Goal: Information Seeking & Learning: Learn about a topic

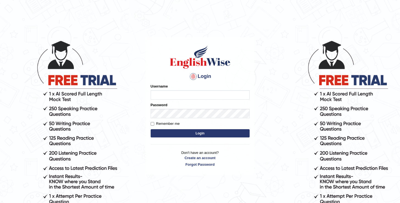
click at [222, 92] on input "Username" at bounding box center [199, 94] width 99 height 9
type input "oguzhan"
click at [206, 108] on div "Password" at bounding box center [199, 110] width 99 height 16
click at [150, 129] on button "Login" at bounding box center [199, 133] width 99 height 8
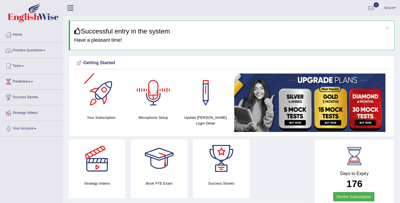
click at [37, 48] on link "Practice Questions" at bounding box center [31, 50] width 63 height 14
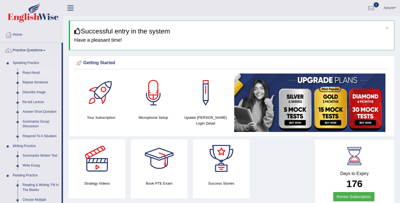
click at [31, 72] on link "Read Aloud" at bounding box center [40, 73] width 41 height 10
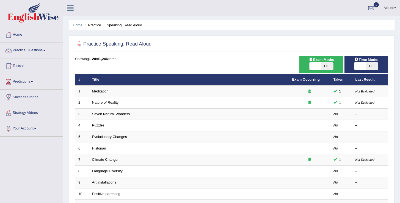
click at [323, 66] on span "OFF" at bounding box center [327, 66] width 12 height 8
checkbox input "true"
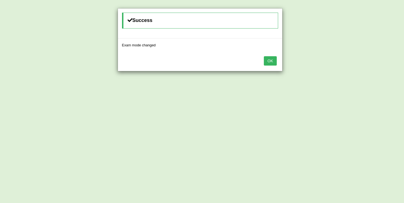
click at [267, 60] on button "OK" at bounding box center [270, 60] width 13 height 9
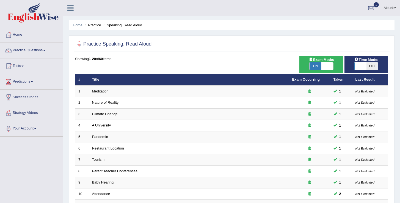
click at [374, 65] on span "OFF" at bounding box center [372, 66] width 12 height 8
checkbox input "true"
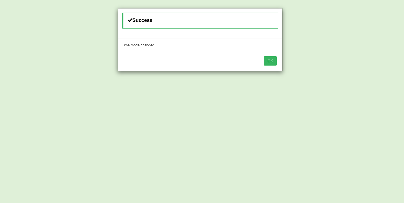
click at [275, 62] on button "OK" at bounding box center [270, 60] width 13 height 9
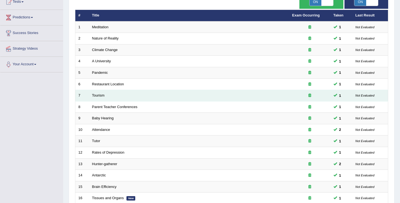
scroll to position [160, 0]
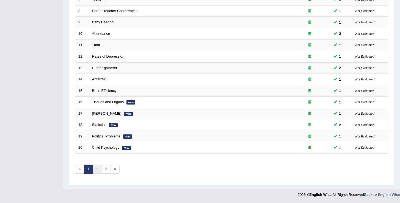
click at [97, 168] on link "2" at bounding box center [97, 169] width 9 height 9
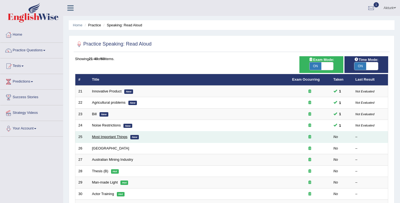
click at [121, 137] on link "Most Important Things" at bounding box center [109, 137] width 35 height 4
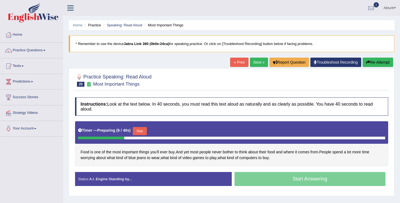
click at [141, 134] on button "Skip" at bounding box center [140, 131] width 14 height 8
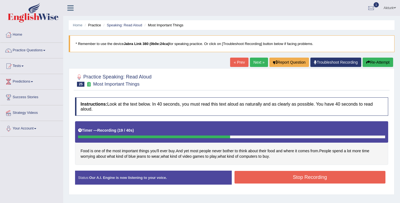
click at [277, 175] on button "Stop Recording" at bounding box center [309, 177] width 151 height 13
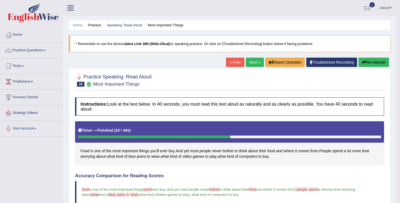
click at [363, 60] on icon "button" at bounding box center [364, 62] width 4 height 4
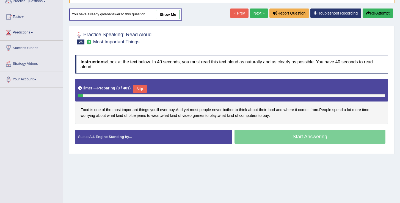
scroll to position [49, 0]
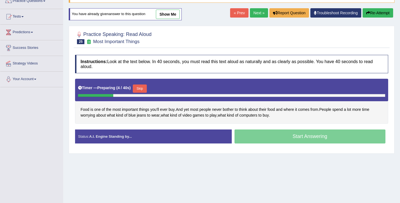
click at [146, 88] on button "Skip" at bounding box center [140, 89] width 14 height 8
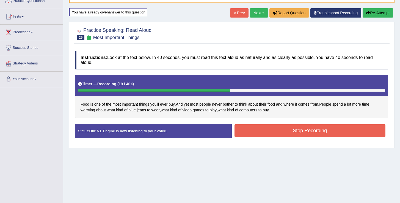
click at [279, 130] on button "Stop Recording" at bounding box center [309, 130] width 151 height 13
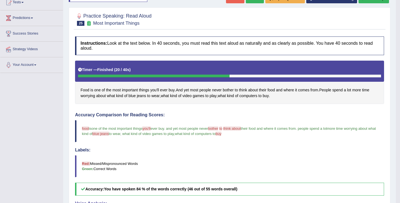
scroll to position [0, 0]
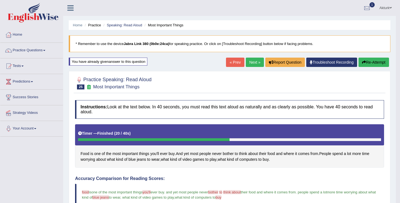
click at [253, 63] on link "Next »" at bounding box center [254, 62] width 18 height 9
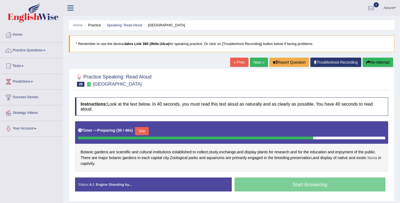
click at [367, 161] on span "fauna" at bounding box center [372, 158] width 10 height 6
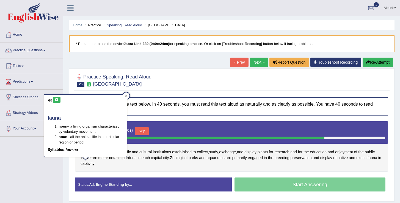
click at [58, 100] on icon at bounding box center [57, 99] width 4 height 3
click at [126, 97] on icon at bounding box center [126, 95] width 3 height 3
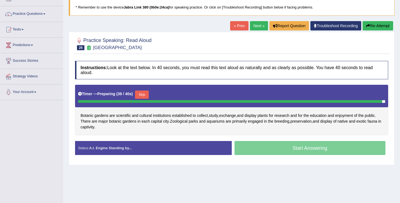
scroll to position [39, 0]
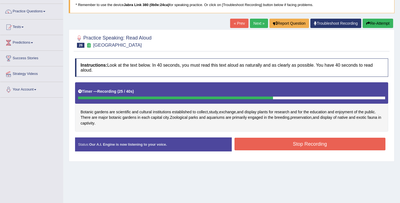
click at [290, 146] on button "Stop Recording" at bounding box center [309, 144] width 151 height 13
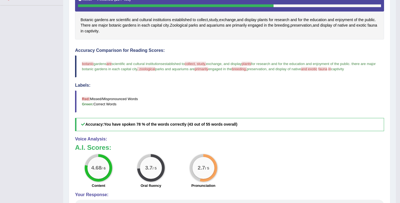
scroll to position [0, 0]
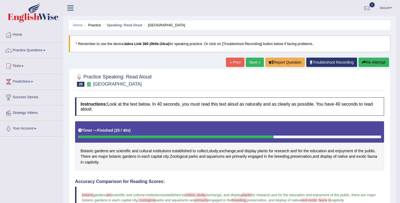
click at [367, 63] on button "Re-Attempt" at bounding box center [373, 62] width 30 height 9
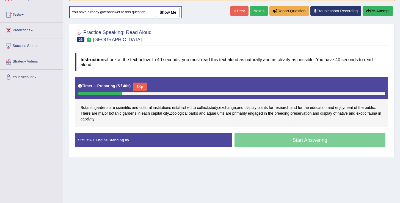
scroll to position [54, 0]
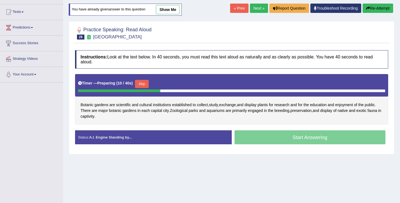
click at [142, 82] on button "Skip" at bounding box center [142, 84] width 14 height 8
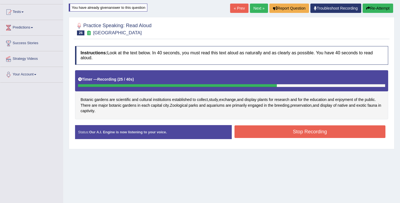
click at [284, 132] on button "Stop Recording" at bounding box center [309, 131] width 151 height 13
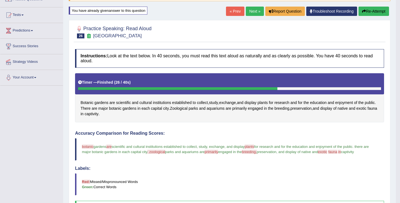
scroll to position [0, 0]
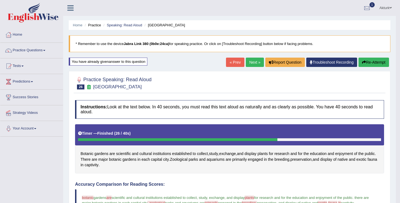
click at [252, 61] on link "Next »" at bounding box center [254, 62] width 18 height 9
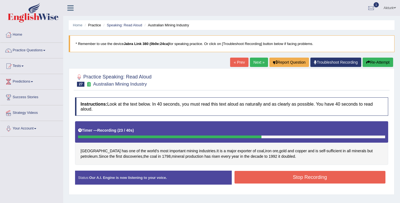
click at [250, 181] on button "Stop Recording" at bounding box center [309, 177] width 151 height 13
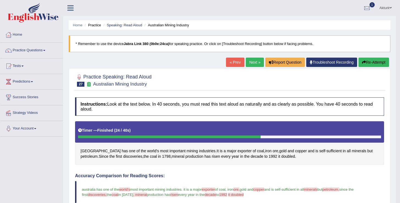
click at [362, 64] on icon "button" at bounding box center [364, 62] width 4 height 4
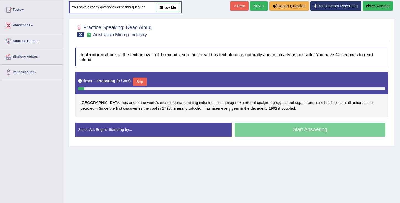
scroll to position [57, 0]
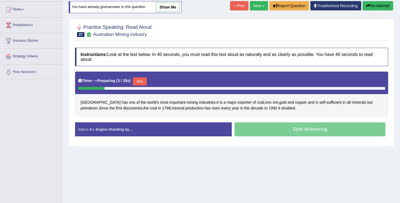
click at [143, 81] on button "Skip" at bounding box center [140, 81] width 14 height 8
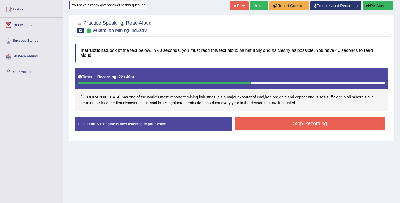
click at [290, 125] on button "Stop Recording" at bounding box center [309, 123] width 151 height 13
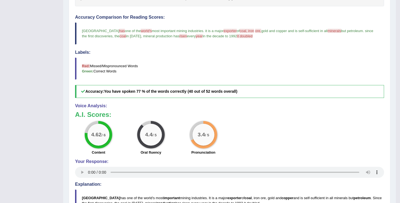
scroll to position [0, 0]
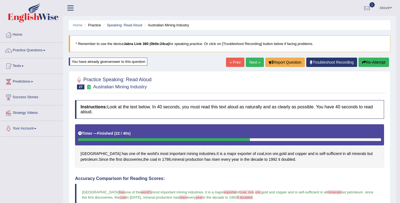
click at [375, 62] on button "Re-Attempt" at bounding box center [373, 62] width 30 height 9
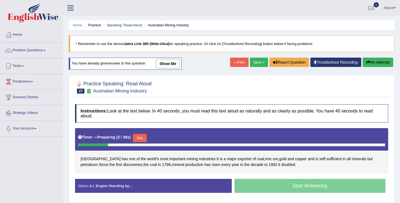
click at [142, 139] on button "Skip" at bounding box center [140, 138] width 14 height 8
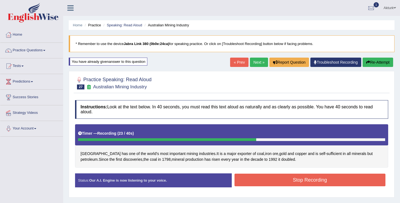
click at [273, 181] on button "Stop Recording" at bounding box center [309, 180] width 151 height 13
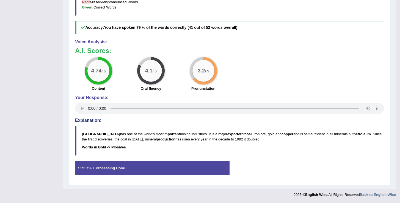
scroll to position [222, 0]
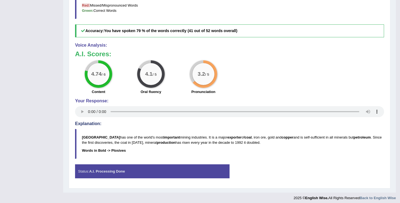
click at [113, 150] on b "Words in Bold -> Plosives" at bounding box center [104, 151] width 44 height 4
drag, startPoint x: 125, startPoint y: 151, endPoint x: 111, endPoint y: 150, distance: 14.0
click at [111, 150] on p "Words in Bold -> Plosives" at bounding box center [233, 150] width 302 height 5
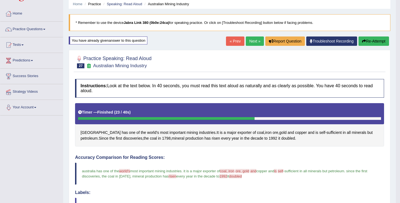
scroll to position [0, 0]
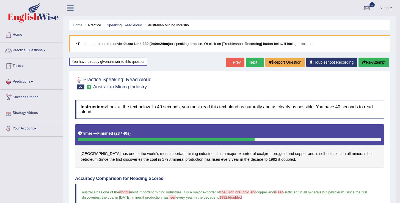
click at [234, 61] on link "« Prev" at bounding box center [235, 62] width 18 height 9
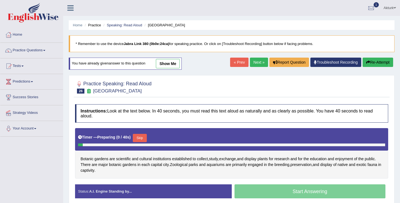
click at [234, 61] on link "« Prev" at bounding box center [239, 62] width 18 height 9
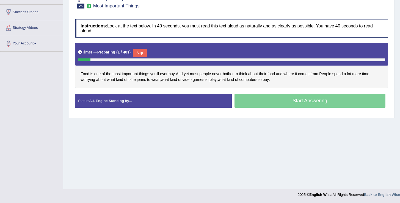
scroll to position [19, 0]
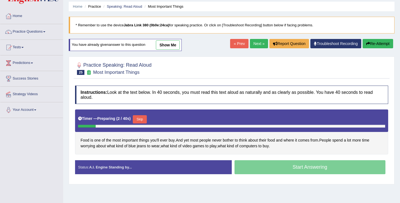
click at [168, 45] on link "show me" at bounding box center [168, 44] width 24 height 9
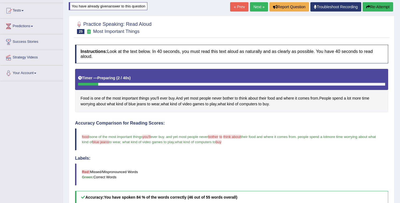
scroll to position [57, 0]
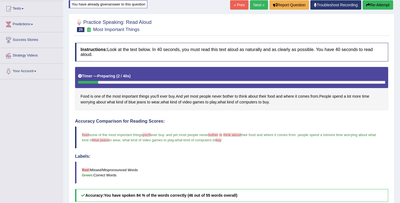
click at [255, 6] on link "Next »" at bounding box center [259, 4] width 18 height 9
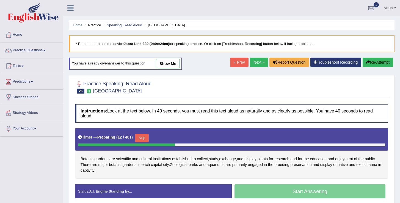
click at [146, 138] on button "Skip" at bounding box center [142, 138] width 14 height 8
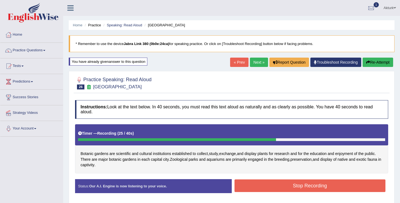
click at [273, 184] on button "Stop Recording" at bounding box center [309, 186] width 151 height 13
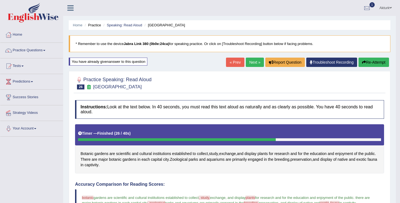
click at [379, 63] on button "Re-Attempt" at bounding box center [373, 62] width 30 height 9
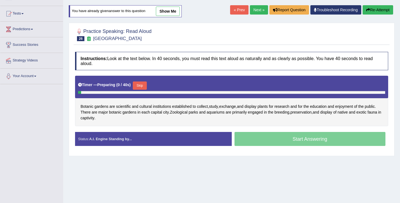
scroll to position [60, 0]
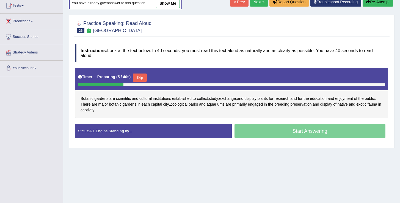
click at [146, 78] on button "Skip" at bounding box center [140, 78] width 14 height 8
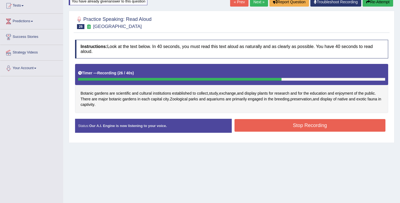
click at [287, 123] on button "Stop Recording" at bounding box center [309, 125] width 151 height 13
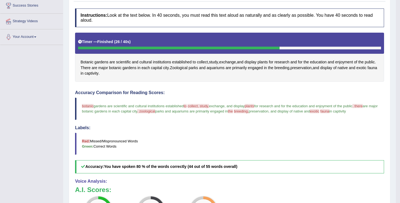
scroll to position [0, 0]
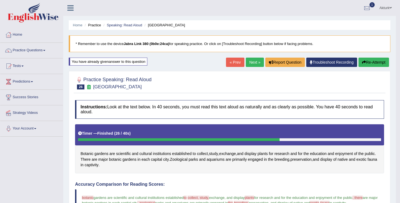
click at [253, 63] on link "Next »" at bounding box center [254, 62] width 18 height 9
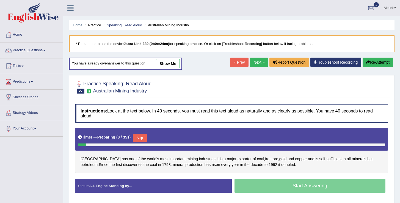
click at [253, 63] on link "Next »" at bounding box center [259, 62] width 18 height 9
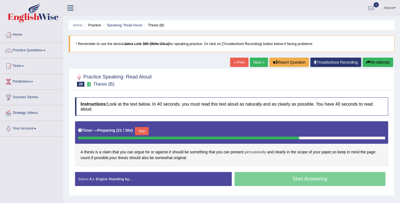
click at [258, 150] on span "persuasively" at bounding box center [254, 152] width 21 height 6
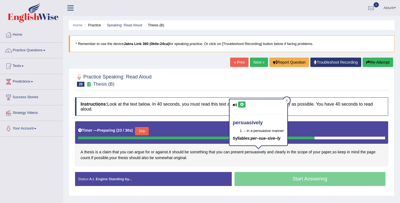
click at [242, 104] on icon at bounding box center [241, 104] width 4 height 3
click at [286, 97] on div at bounding box center [286, 100] width 7 height 7
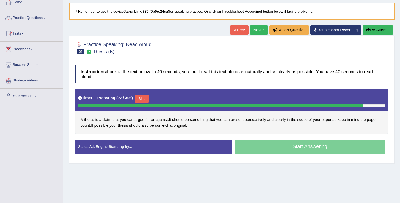
scroll to position [35, 0]
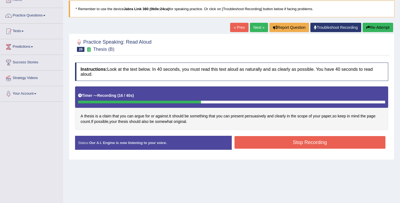
click at [306, 143] on button "Stop Recording" at bounding box center [309, 142] width 151 height 13
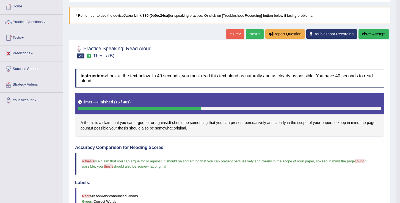
scroll to position [0, 0]
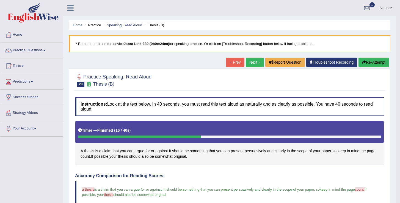
click at [247, 63] on link "Next »" at bounding box center [254, 62] width 18 height 9
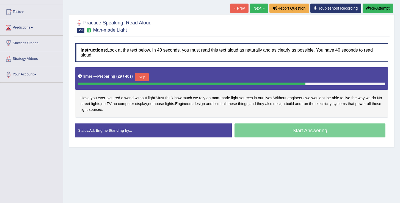
scroll to position [55, 0]
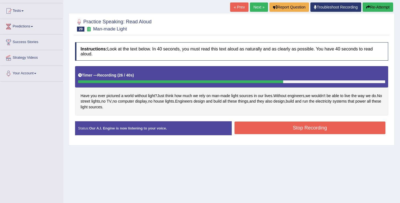
click at [273, 127] on button "Stop Recording" at bounding box center [309, 128] width 151 height 13
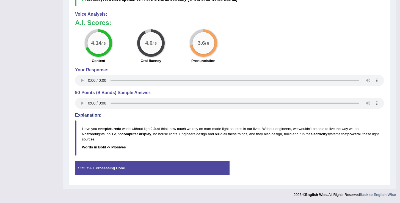
scroll to position [0, 0]
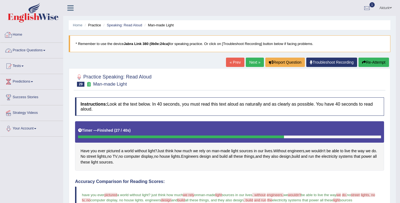
click at [34, 48] on link "Practice Questions" at bounding box center [31, 50] width 63 height 14
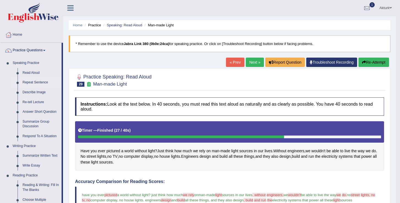
click at [34, 82] on link "Repeat Sentence" at bounding box center [40, 83] width 41 height 10
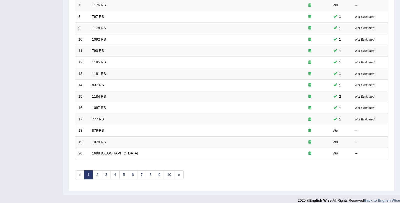
scroll to position [157, 0]
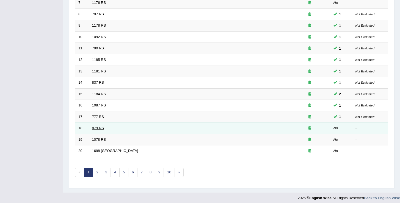
click at [100, 128] on link "879 RS" at bounding box center [98, 128] width 12 height 4
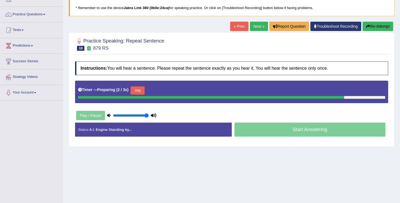
scroll to position [37, 0]
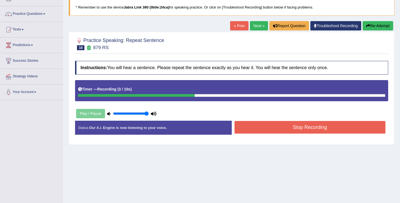
click at [295, 129] on button "Stop Recording" at bounding box center [309, 127] width 151 height 13
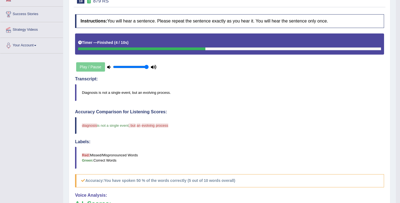
scroll to position [0, 0]
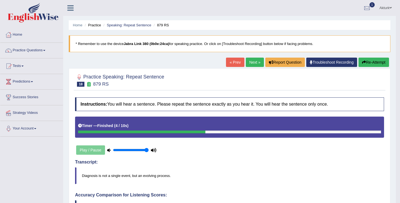
click at [255, 66] on link "Next »" at bounding box center [254, 62] width 18 height 9
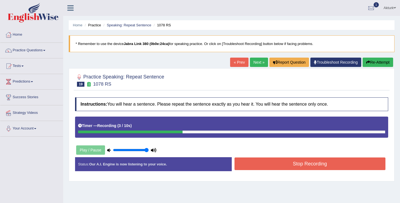
click at [290, 168] on button "Stop Recording" at bounding box center [309, 164] width 151 height 13
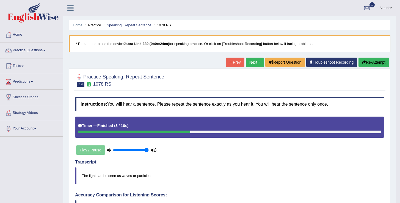
click at [252, 63] on link "Next »" at bounding box center [254, 62] width 18 height 9
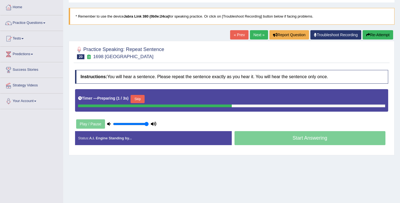
scroll to position [29, 0]
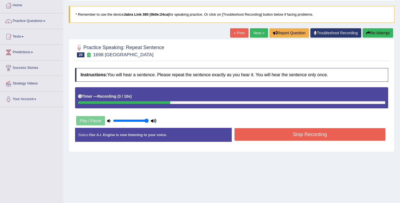
click at [276, 132] on button "Stop Recording" at bounding box center [309, 134] width 151 height 13
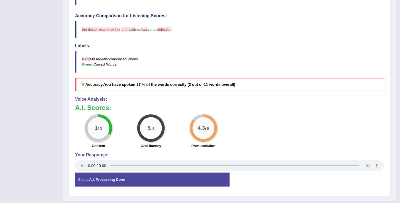
scroll to position [0, 0]
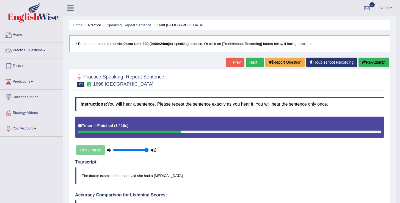
click at [41, 49] on link "Practice Questions" at bounding box center [31, 50] width 63 height 14
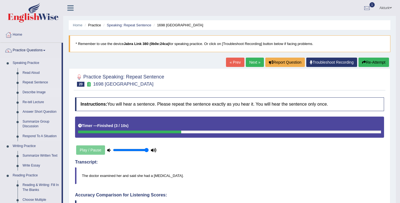
click at [33, 93] on link "Describe Image" at bounding box center [40, 93] width 41 height 10
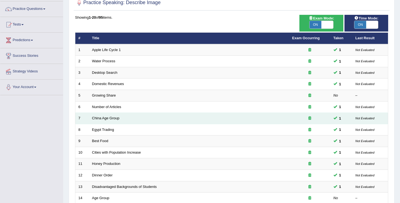
scroll to position [160, 0]
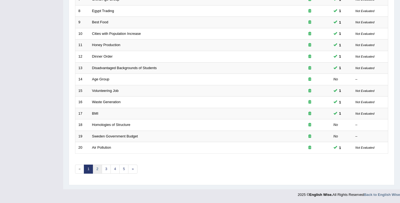
click at [98, 169] on link "2" at bounding box center [97, 169] width 9 height 9
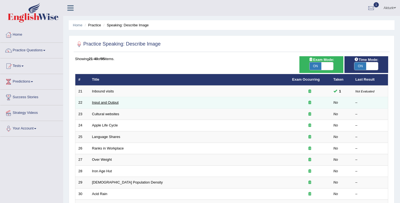
click at [109, 104] on link "Input and Output" at bounding box center [105, 103] width 27 height 4
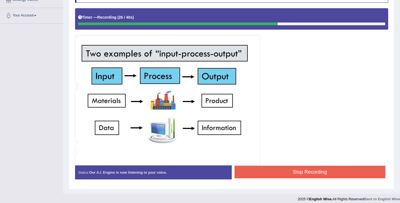
scroll to position [118, 0]
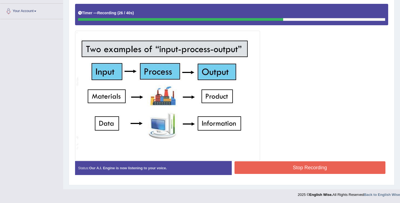
click at [255, 169] on button "Stop Recording" at bounding box center [309, 167] width 151 height 13
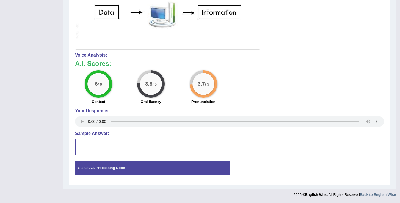
scroll to position [0, 0]
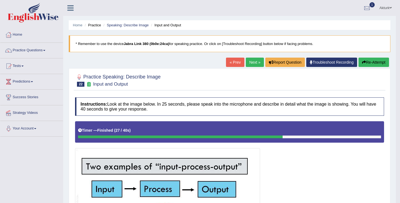
click at [255, 61] on link "Next »" at bounding box center [254, 62] width 18 height 9
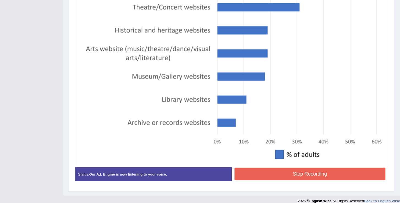
scroll to position [199, 0]
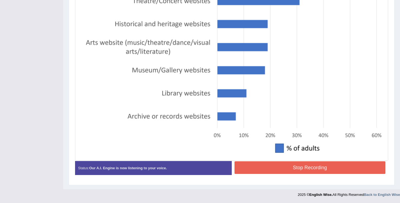
click at [265, 163] on button "Stop Recording" at bounding box center [309, 167] width 151 height 13
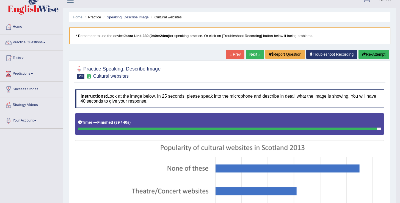
scroll to position [0, 0]
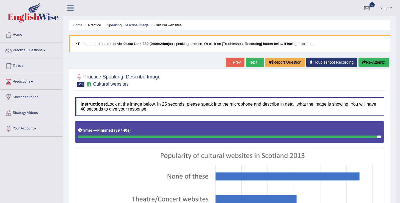
click at [251, 62] on link "Next »" at bounding box center [254, 62] width 18 height 9
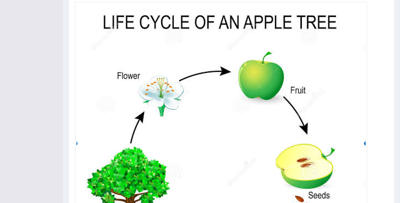
scroll to position [146, 0]
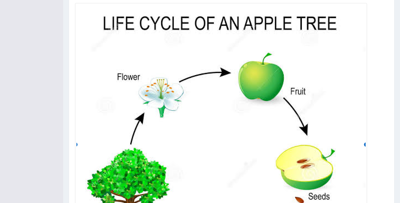
click at [7, 155] on div "Toggle navigation Home Practice Questions Speaking Practice Read Aloud Repeat S…" at bounding box center [200, 91] width 400 height 474
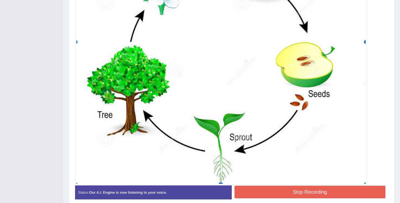
scroll to position [272, 0]
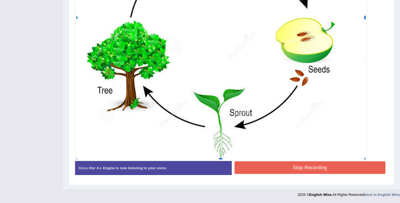
click at [249, 166] on button "Stop Recording" at bounding box center [309, 167] width 151 height 13
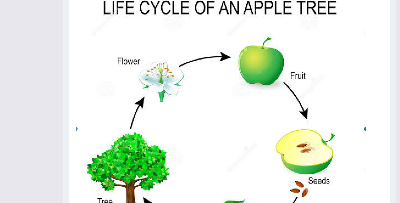
scroll to position [0, 0]
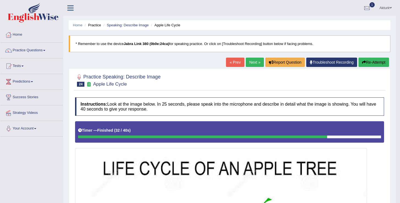
click at [251, 61] on link "Next »" at bounding box center [254, 62] width 18 height 9
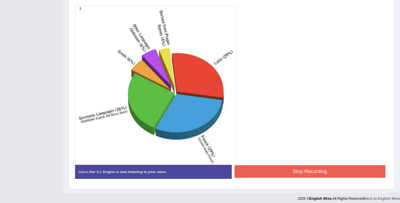
scroll to position [143, 0]
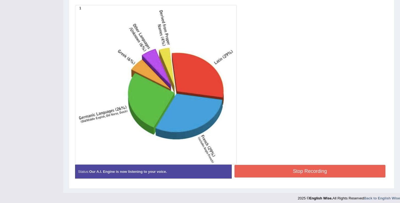
click at [280, 168] on button "Stop Recording" at bounding box center [309, 171] width 151 height 13
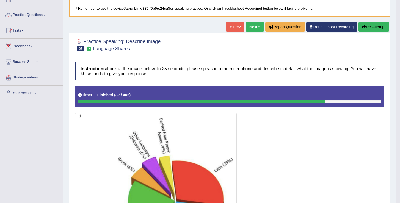
scroll to position [0, 0]
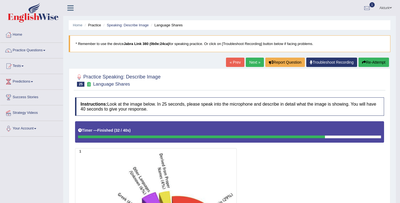
click at [249, 61] on link "Next »" at bounding box center [254, 62] width 18 height 9
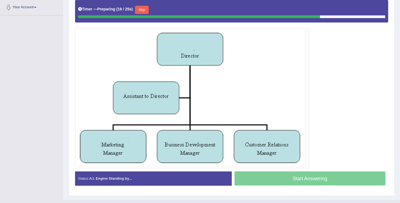
scroll to position [122, 0]
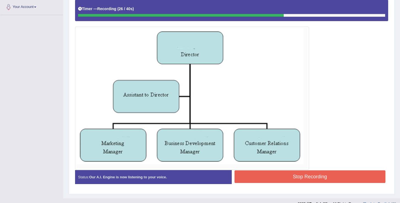
click at [328, 180] on button "Stop Recording" at bounding box center [309, 177] width 151 height 13
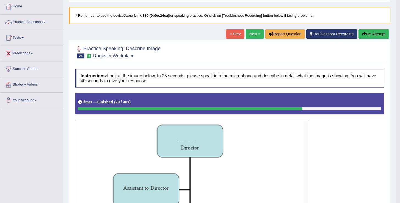
scroll to position [12, 0]
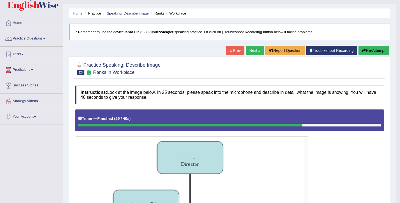
click at [364, 50] on icon "button" at bounding box center [364, 51] width 4 height 4
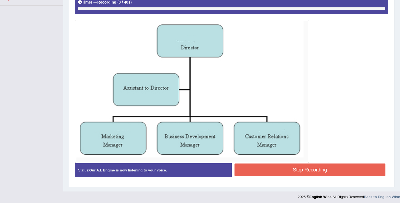
scroll to position [133, 0]
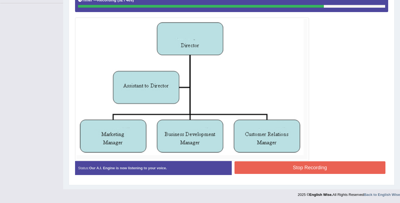
click at [318, 169] on button "Stop Recording" at bounding box center [309, 167] width 151 height 13
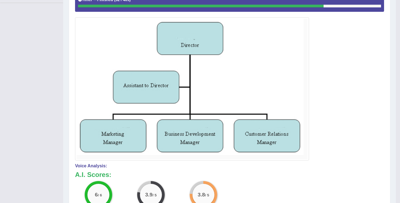
scroll to position [0, 0]
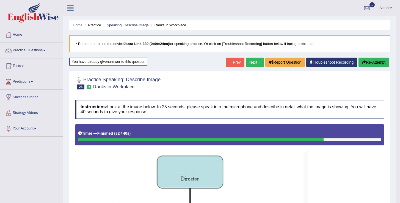
click at [253, 62] on link "Next »" at bounding box center [254, 62] width 18 height 9
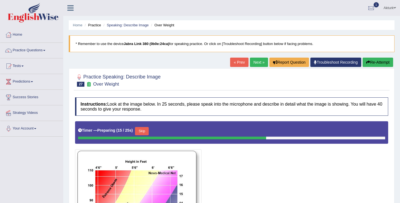
click at [257, 63] on link "Next »" at bounding box center [259, 62] width 18 height 9
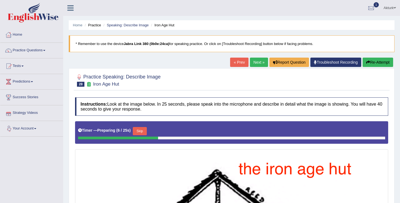
click at [256, 63] on link "Next »" at bounding box center [259, 62] width 18 height 9
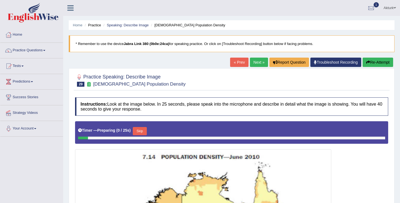
click at [257, 64] on link "Next »" at bounding box center [259, 62] width 18 height 9
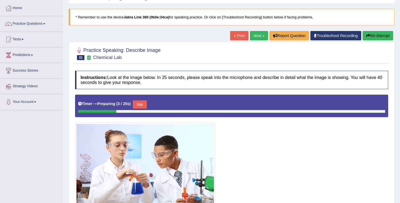
scroll to position [19, 0]
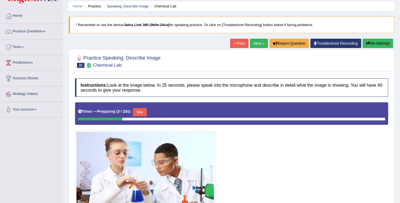
click at [255, 38] on div "Home Practice Speaking: Describe Image Chemical Lab * Remember to use the devic…" at bounding box center [231, 118] width 336 height 275
click at [255, 44] on link "Next »" at bounding box center [259, 43] width 18 height 9
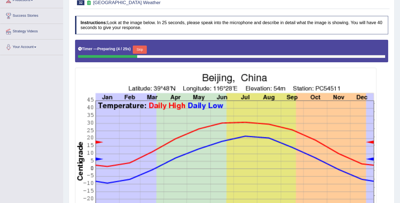
scroll to position [48, 0]
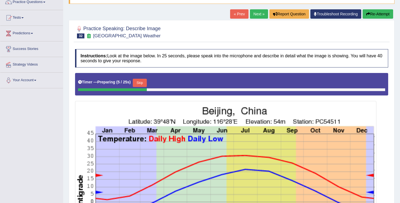
click at [255, 15] on link "Next »" at bounding box center [259, 13] width 18 height 9
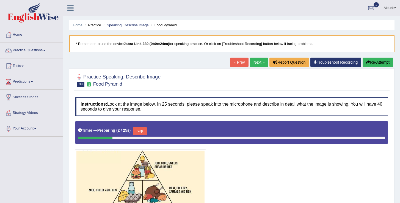
click at [255, 63] on link "Next »" at bounding box center [259, 62] width 18 height 9
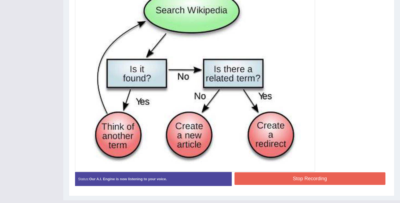
scroll to position [184, 0]
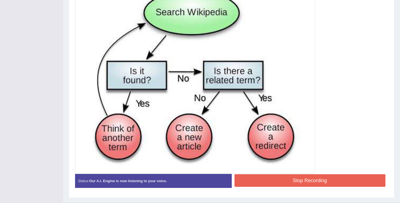
click at [295, 184] on button "Stop Recording" at bounding box center [309, 180] width 151 height 13
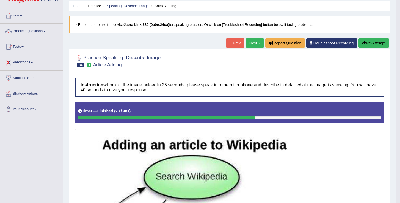
scroll to position [0, 0]
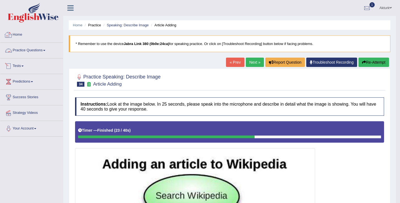
click at [42, 49] on link "Practice Questions" at bounding box center [31, 50] width 63 height 14
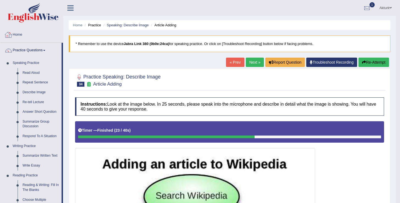
click at [256, 63] on link "Next »" at bounding box center [254, 62] width 18 height 9
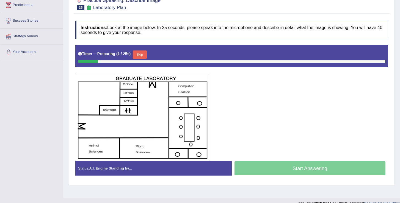
scroll to position [77, 0]
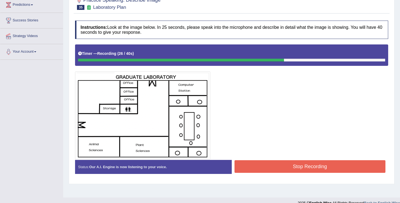
click at [295, 166] on button "Stop Recording" at bounding box center [309, 166] width 151 height 13
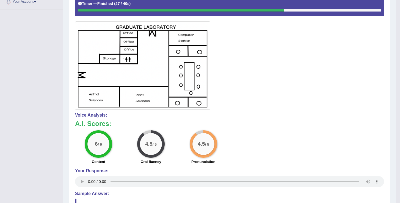
scroll to position [120, 0]
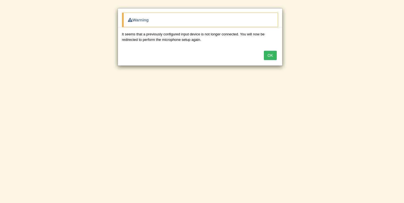
click at [270, 56] on button "OK" at bounding box center [270, 55] width 13 height 9
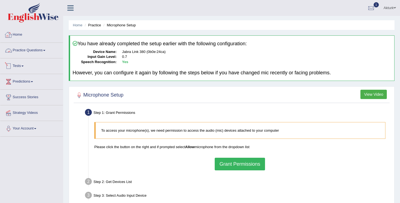
click at [29, 52] on link "Practice Questions" at bounding box center [31, 50] width 63 height 14
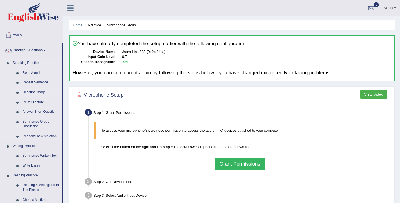
click at [33, 93] on link "Describe Image" at bounding box center [40, 93] width 41 height 10
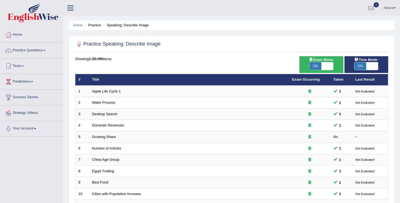
click at [32, 51] on link "Practice Questions" at bounding box center [31, 50] width 63 height 14
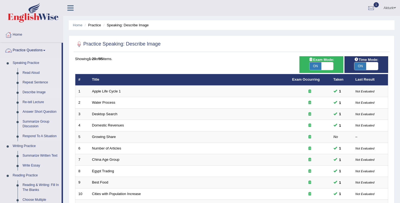
click at [37, 92] on link "Describe Image" at bounding box center [40, 93] width 41 height 10
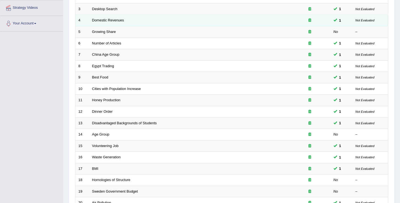
scroll to position [160, 0]
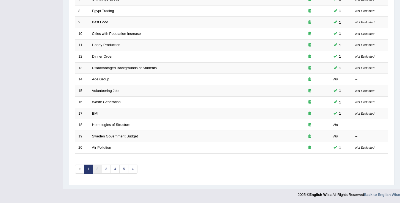
click at [97, 169] on link "2" at bounding box center [97, 169] width 9 height 9
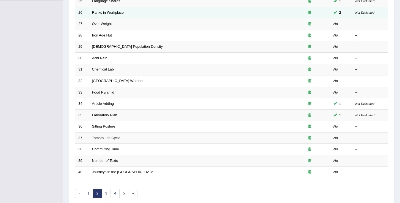
scroll to position [140, 0]
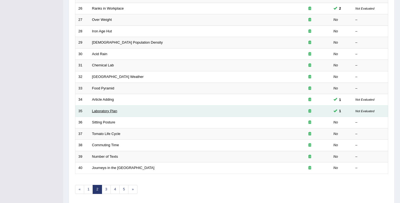
click at [115, 111] on link "Laboratory Plan" at bounding box center [104, 111] width 25 height 4
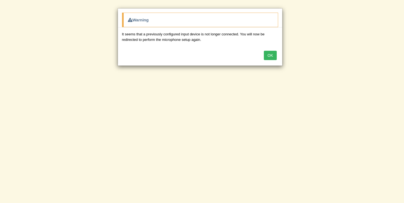
click at [269, 55] on button "OK" at bounding box center [270, 55] width 13 height 9
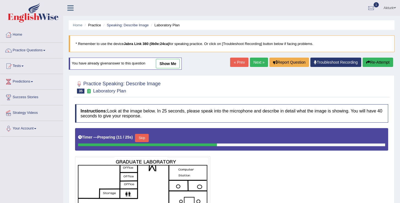
click at [172, 63] on link "show me" at bounding box center [168, 63] width 24 height 9
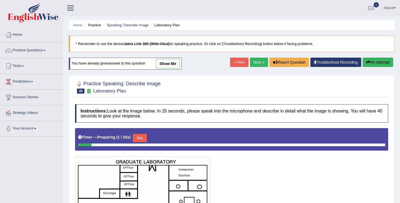
click at [171, 65] on link "show me" at bounding box center [168, 63] width 24 height 9
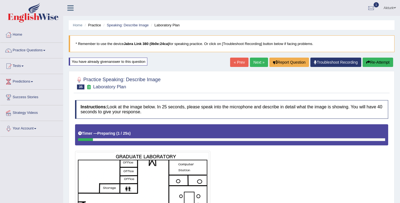
click at [236, 64] on link "« Prev" at bounding box center [239, 62] width 18 height 9
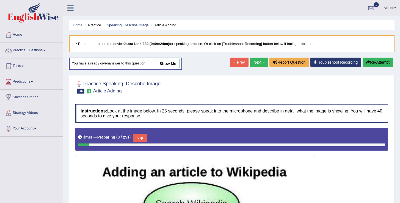
click at [176, 61] on link "show me" at bounding box center [168, 63] width 24 height 9
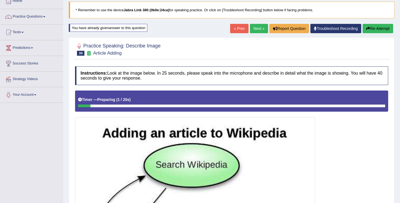
scroll to position [30, 0]
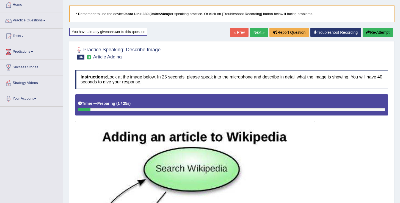
click at [232, 32] on link "« Prev" at bounding box center [239, 32] width 18 height 9
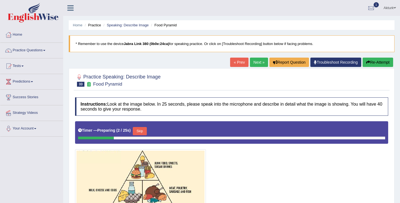
click at [231, 63] on link "« Prev" at bounding box center [239, 62] width 18 height 9
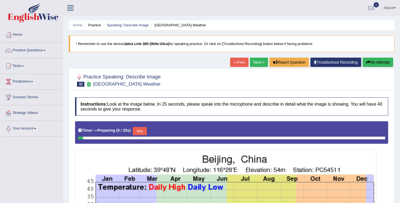
click at [231, 63] on link "« Prev" at bounding box center [239, 62] width 18 height 9
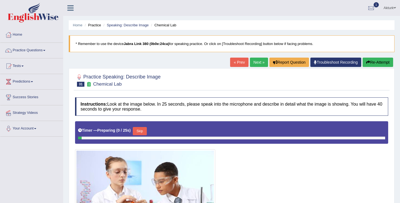
click at [231, 63] on link "« Prev" at bounding box center [239, 62] width 18 height 9
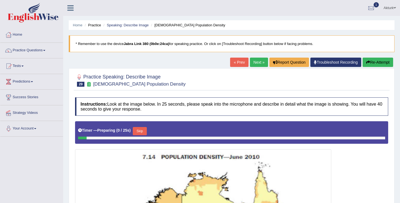
click at [235, 61] on link "« Prev" at bounding box center [239, 62] width 18 height 9
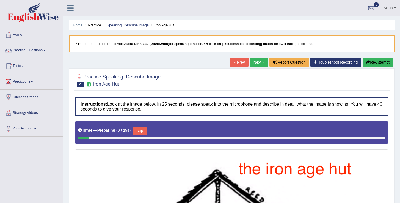
click at [235, 61] on link "« Prev" at bounding box center [239, 62] width 18 height 9
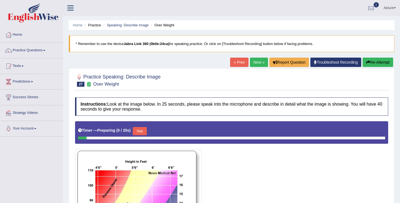
click at [235, 61] on link "« Prev" at bounding box center [239, 62] width 18 height 9
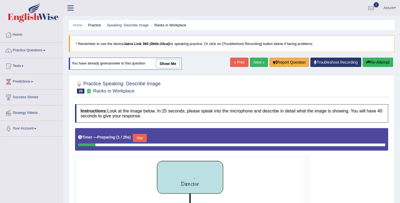
click at [175, 66] on link "show me" at bounding box center [168, 63] width 24 height 9
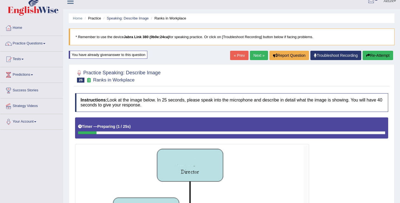
scroll to position [5, 0]
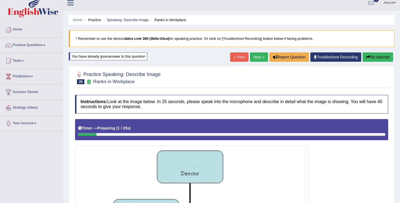
click at [237, 60] on link "« Prev" at bounding box center [239, 56] width 18 height 9
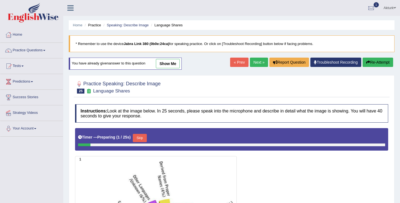
click at [177, 63] on link "show me" at bounding box center [168, 63] width 24 height 9
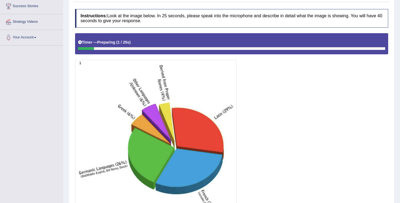
scroll to position [28, 0]
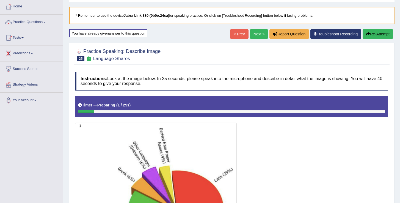
click at [236, 35] on link "« Prev" at bounding box center [239, 33] width 18 height 9
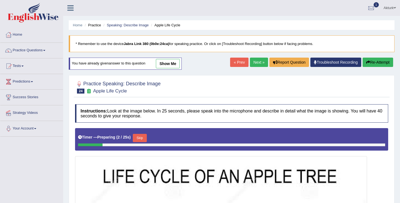
click at [168, 63] on link "show me" at bounding box center [168, 63] width 24 height 9
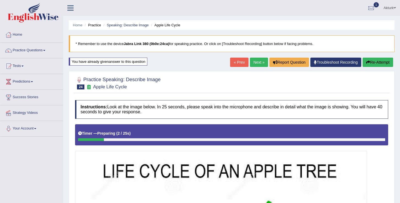
click at [237, 62] on link "« Prev" at bounding box center [239, 62] width 18 height 9
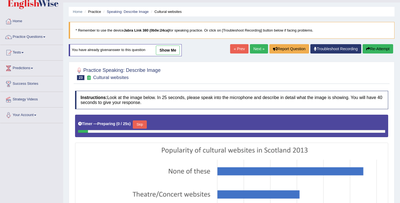
scroll to position [3, 0]
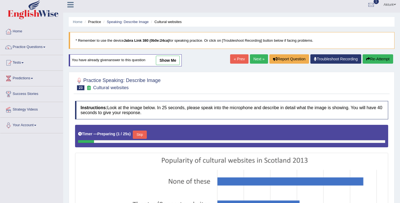
click at [174, 57] on link "show me" at bounding box center [168, 60] width 24 height 9
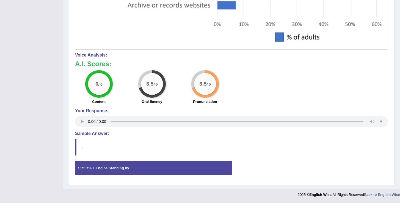
scroll to position [0, 0]
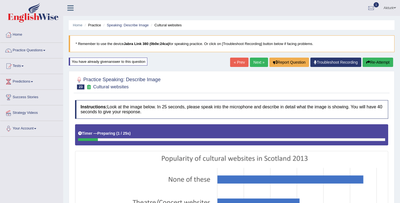
click at [233, 61] on link "« Prev" at bounding box center [239, 62] width 18 height 9
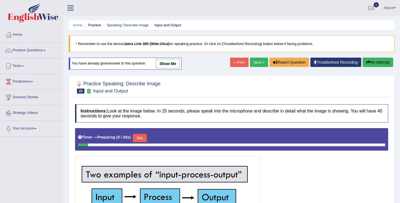
click at [168, 61] on link "show me" at bounding box center [168, 63] width 24 height 9
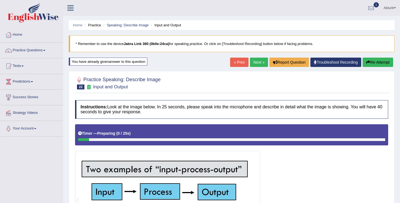
click at [236, 65] on link "« Prev" at bounding box center [239, 62] width 18 height 9
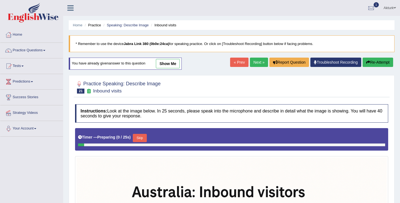
click at [165, 62] on link "show me" at bounding box center [168, 63] width 24 height 9
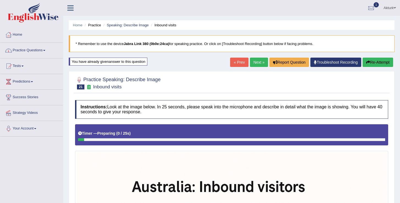
click at [30, 51] on link "Practice Questions" at bounding box center [31, 50] width 63 height 14
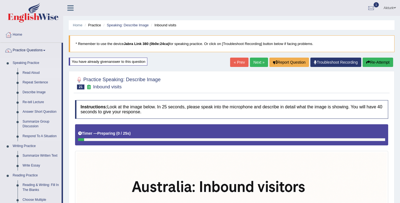
click at [29, 75] on link "Read Aloud" at bounding box center [40, 73] width 41 height 10
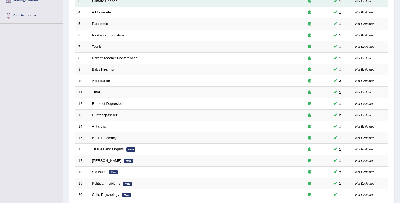
scroll to position [160, 0]
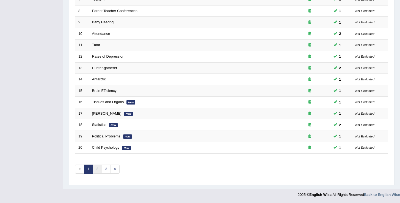
click at [98, 166] on link "2" at bounding box center [97, 169] width 9 height 9
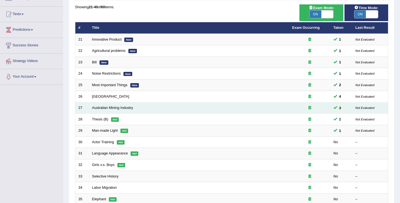
scroll to position [52, 0]
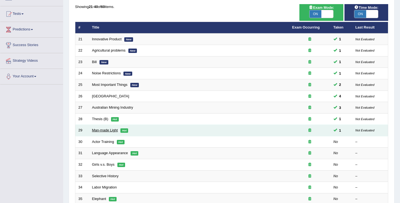
click at [108, 132] on link "Man-made Light" at bounding box center [105, 130] width 26 height 4
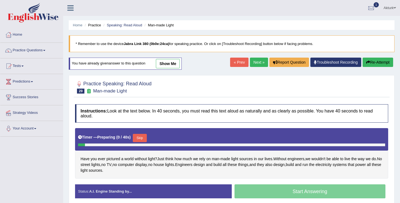
click at [163, 66] on link "show me" at bounding box center [168, 63] width 24 height 9
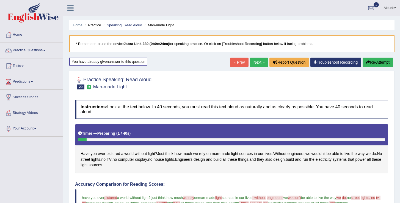
click at [238, 65] on link "« Prev" at bounding box center [239, 62] width 18 height 9
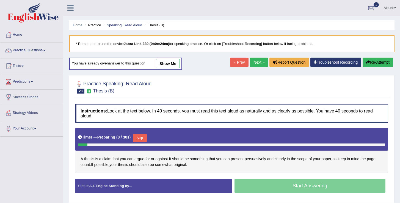
click at [164, 64] on link "show me" at bounding box center [168, 63] width 24 height 9
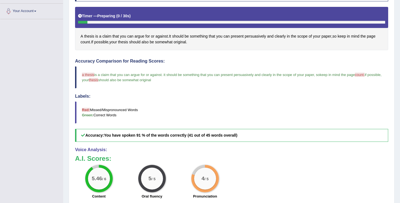
scroll to position [226, 0]
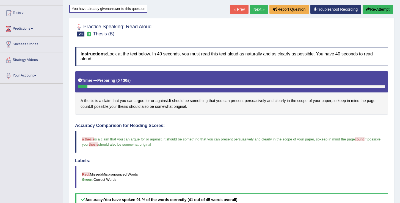
scroll to position [0, 0]
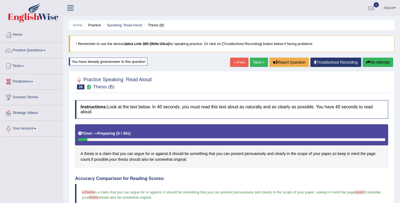
click at [370, 9] on div at bounding box center [371, 8] width 8 height 8
click at [308, 22] on span "EW16" at bounding box center [306, 22] width 10 height 4
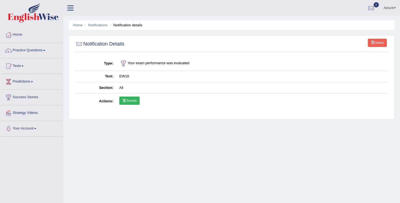
click at [383, 43] on link "Delete" at bounding box center [376, 43] width 19 height 8
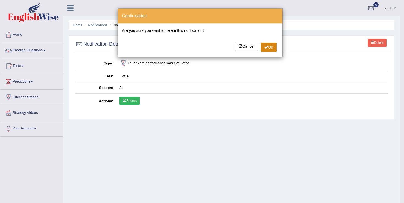
click at [270, 45] on button "Ok" at bounding box center [269, 47] width 16 height 9
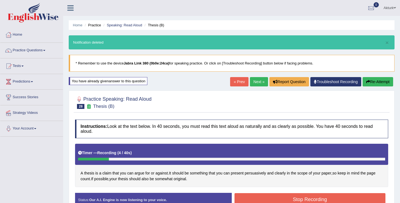
click at [34, 21] on img at bounding box center [33, 13] width 51 height 20
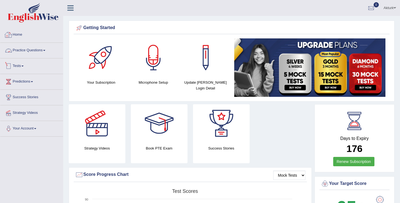
click at [23, 34] on link "Home" at bounding box center [31, 34] width 63 height 14
click at [43, 51] on link "Practice Questions" at bounding box center [31, 50] width 63 height 14
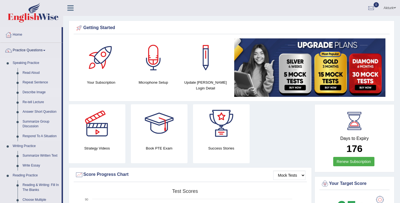
click at [33, 93] on link "Describe Image" at bounding box center [40, 93] width 41 height 10
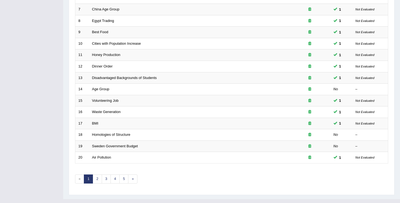
scroll to position [160, 0]
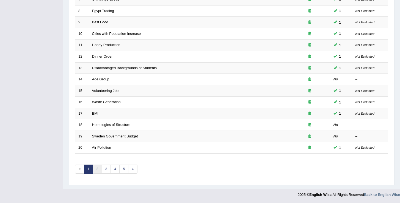
click at [100, 168] on link "2" at bounding box center [97, 169] width 9 height 9
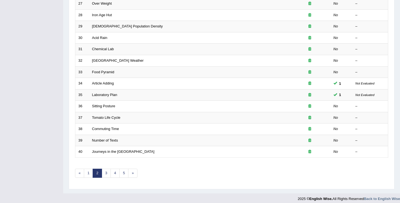
scroll to position [160, 0]
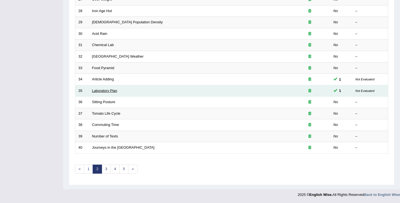
click at [106, 92] on link "Laboratory Plan" at bounding box center [104, 91] width 25 height 4
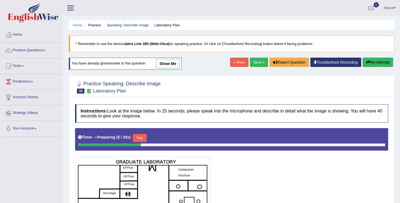
click at [172, 65] on link "show me" at bounding box center [168, 63] width 24 height 9
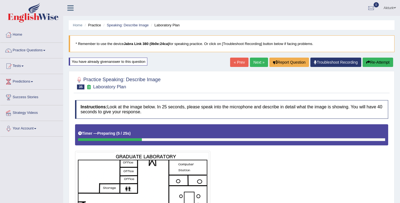
click at [257, 63] on link "Next »" at bounding box center [259, 62] width 18 height 9
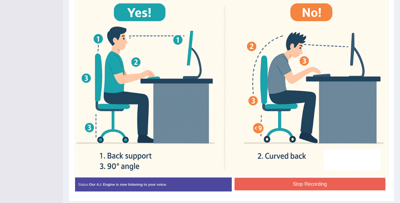
scroll to position [194, 0]
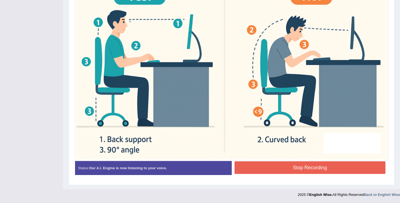
click at [264, 168] on button "Stop Recording" at bounding box center [309, 167] width 151 height 13
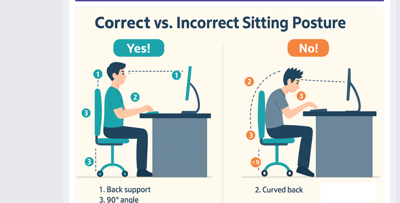
scroll to position [0, 0]
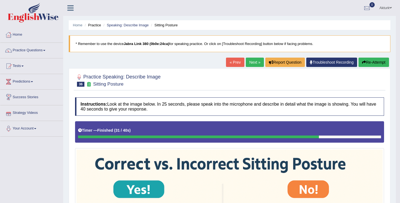
click at [253, 60] on link "Next »" at bounding box center [254, 62] width 18 height 9
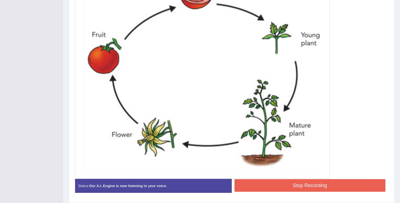
scroll to position [218, 0]
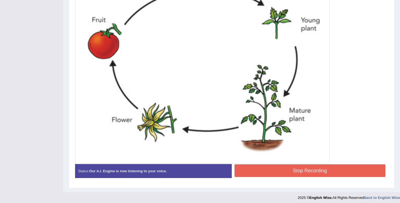
click at [323, 167] on button "Stop Recording" at bounding box center [309, 170] width 151 height 13
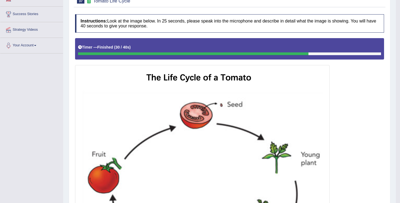
scroll to position [0, 0]
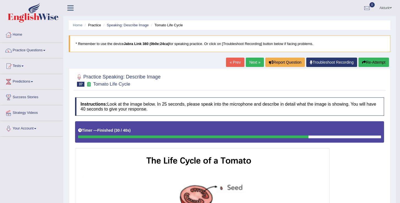
click at [254, 62] on link "Next »" at bounding box center [254, 62] width 18 height 9
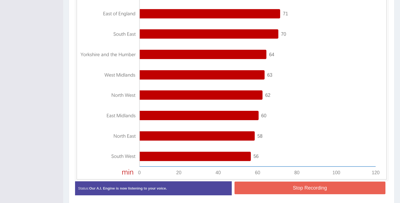
scroll to position [200, 0]
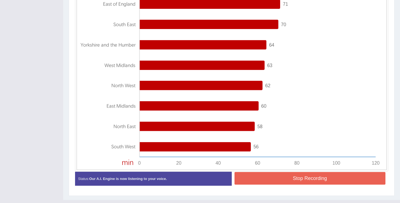
click at [274, 178] on button "Stop Recording" at bounding box center [309, 178] width 151 height 13
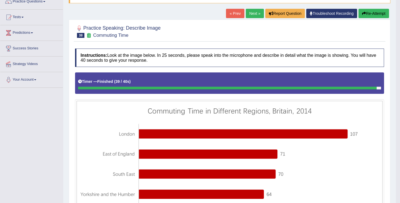
scroll to position [0, 0]
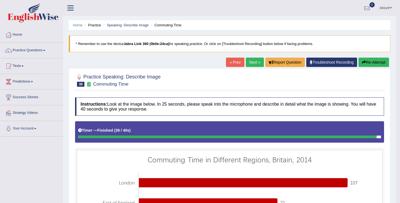
click at [368, 58] on button "Re-Attempt" at bounding box center [373, 62] width 30 height 9
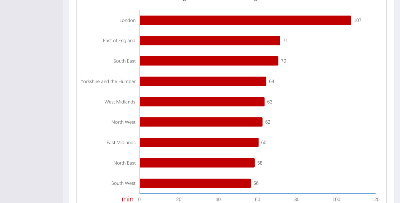
scroll to position [193, 0]
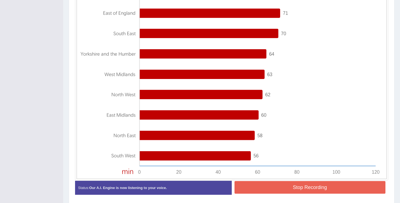
click at [306, 189] on button "Stop Recording" at bounding box center [309, 187] width 151 height 13
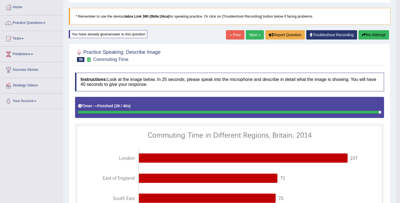
scroll to position [0, 0]
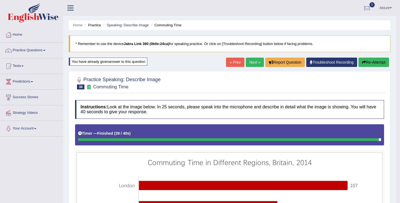
click at [252, 62] on link "Next »" at bounding box center [254, 62] width 18 height 9
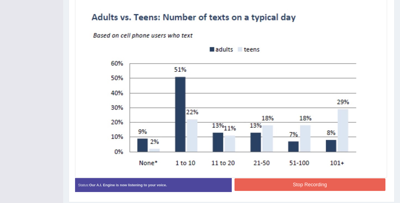
scroll to position [171, 0]
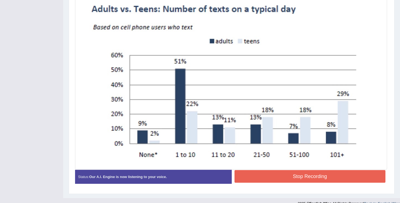
click at [315, 178] on button "Stop Recording" at bounding box center [309, 176] width 151 height 13
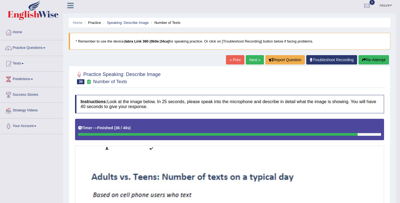
scroll to position [0, 0]
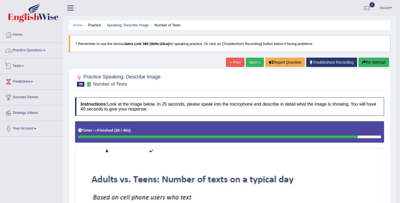
click at [25, 53] on link "Practice Questions" at bounding box center [31, 50] width 63 height 14
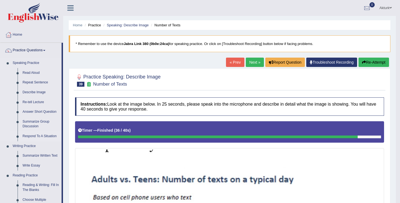
click at [31, 137] on link "Respond To A Situation" at bounding box center [40, 137] width 41 height 10
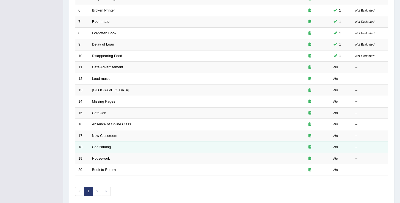
scroll to position [143, 0]
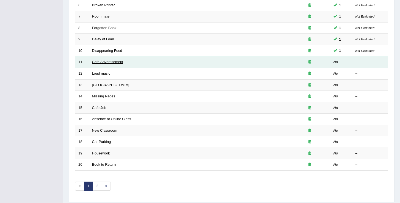
click at [119, 62] on link "Cafe Advertisement" at bounding box center [107, 62] width 31 height 4
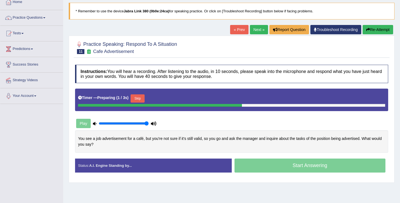
scroll to position [33, 0]
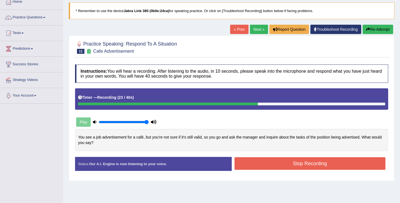
click at [257, 165] on button "Stop Recording" at bounding box center [309, 163] width 151 height 13
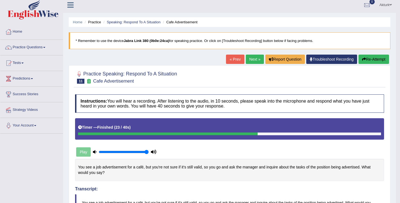
scroll to position [0, 0]
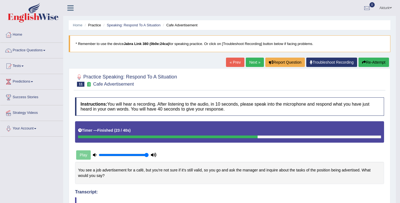
click at [252, 62] on link "Next »" at bounding box center [254, 62] width 18 height 9
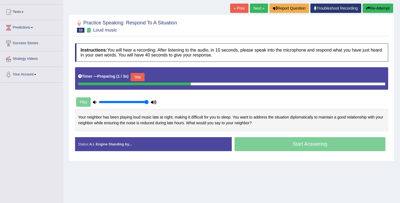
scroll to position [57, 0]
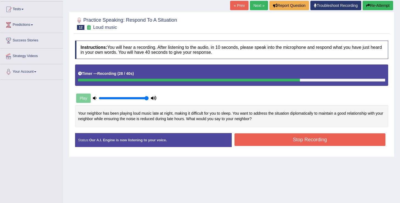
click at [286, 143] on button "Stop Recording" at bounding box center [309, 139] width 151 height 13
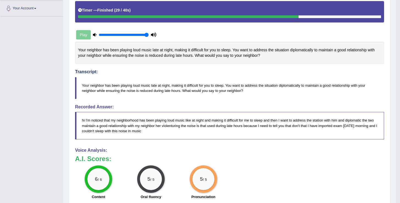
scroll to position [0, 0]
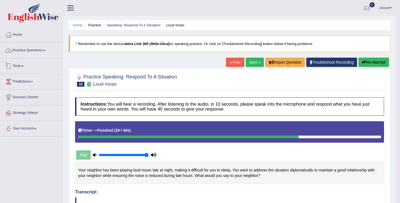
click at [43, 49] on link "Practice Questions" at bounding box center [31, 50] width 63 height 14
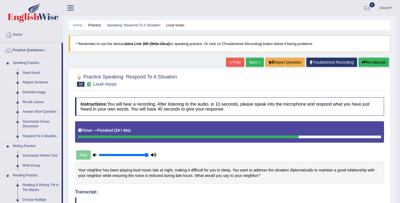
click at [34, 83] on link "Repeat Sentence" at bounding box center [40, 83] width 41 height 10
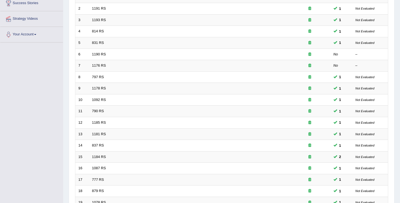
scroll to position [160, 0]
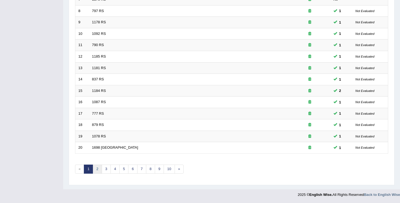
click at [99, 168] on link "2" at bounding box center [97, 169] width 9 height 9
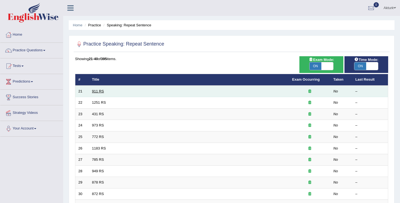
click at [101, 91] on link "911 RS" at bounding box center [98, 91] width 12 height 4
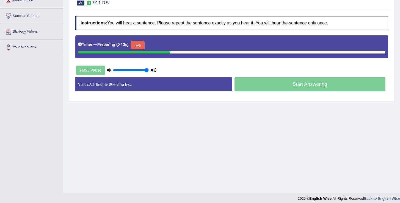
scroll to position [83, 0]
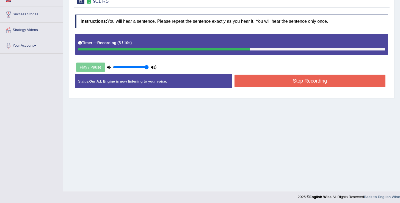
click at [295, 74] on div "Created with Highcharts 7.1.2 Great Too slow Too fast Time Speech pace meter: 0…" at bounding box center [310, 74] width 159 height 0
click at [292, 79] on button "Stop Recording" at bounding box center [309, 81] width 151 height 13
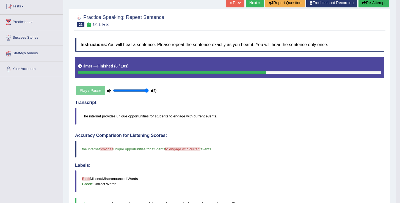
scroll to position [32, 0]
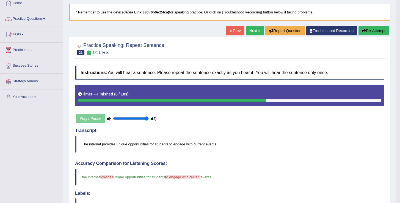
click at [254, 27] on link "Next »" at bounding box center [254, 30] width 18 height 9
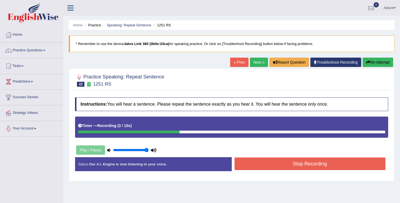
click at [295, 167] on button "Stop Recording" at bounding box center [309, 164] width 151 height 13
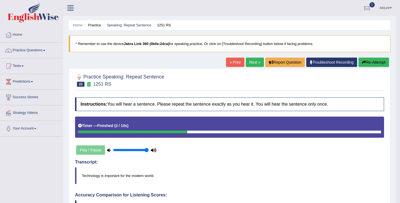
click at [251, 60] on link "Next »" at bounding box center [254, 62] width 18 height 9
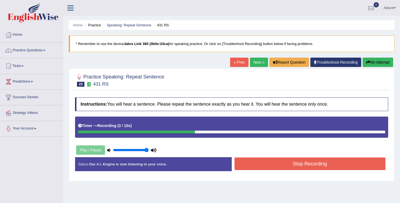
click at [294, 165] on button "Stop Recording" at bounding box center [309, 164] width 151 height 13
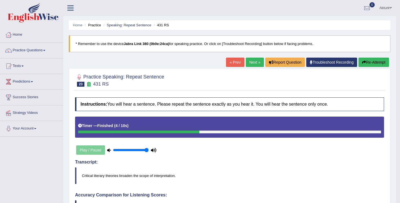
click at [247, 64] on link "Next »" at bounding box center [254, 62] width 18 height 9
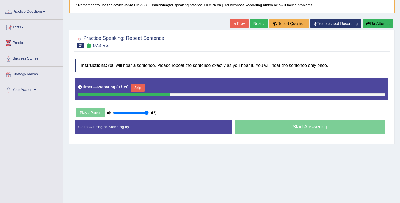
scroll to position [41, 0]
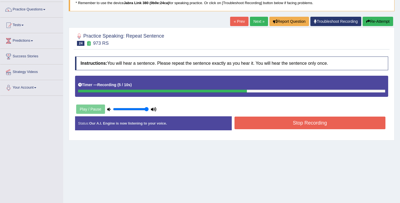
click at [309, 125] on button "Stop Recording" at bounding box center [309, 123] width 151 height 13
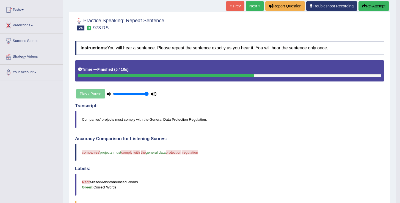
scroll to position [19, 0]
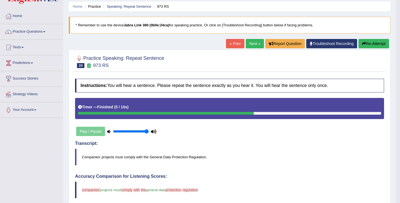
click at [255, 39] on link "Next »" at bounding box center [254, 43] width 18 height 9
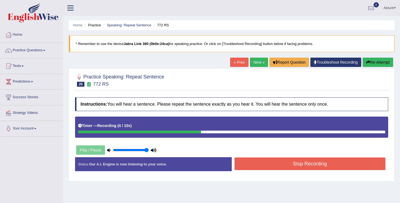
click at [296, 165] on button "Stop Recording" at bounding box center [309, 164] width 151 height 13
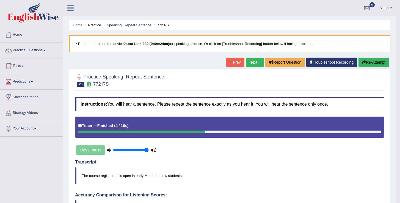
click at [15, 35] on link "Home" at bounding box center [31, 34] width 63 height 14
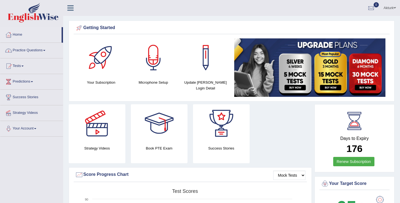
click at [21, 51] on link "Practice Questions" at bounding box center [31, 50] width 63 height 14
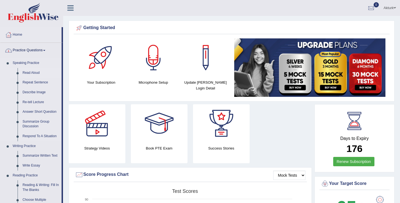
click at [28, 71] on link "Read Aloud" at bounding box center [40, 73] width 41 height 10
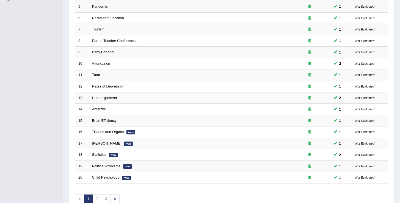
scroll to position [160, 0]
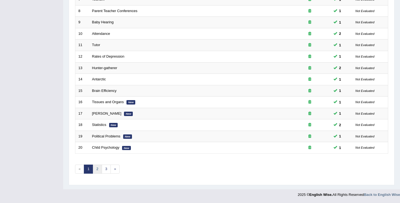
click at [96, 172] on link "2" at bounding box center [97, 169] width 9 height 9
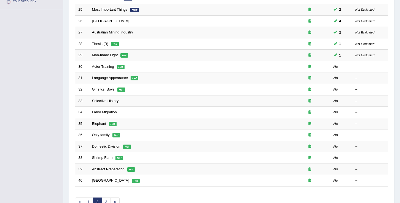
scroll to position [160, 0]
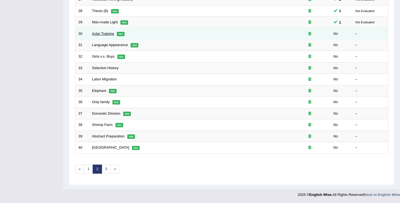
click at [106, 34] on link "Actor Training" at bounding box center [103, 34] width 22 height 4
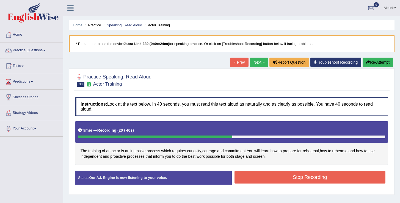
click at [283, 182] on button "Stop Recording" at bounding box center [309, 177] width 151 height 13
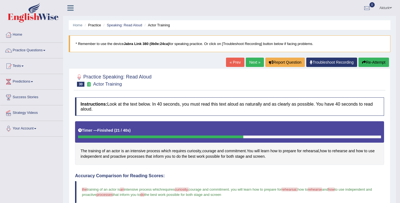
click at [365, 59] on button "Re-Attempt" at bounding box center [373, 62] width 30 height 9
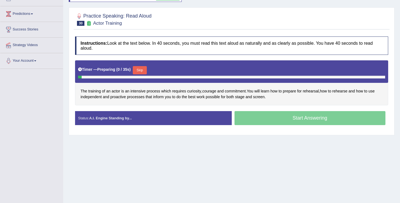
scroll to position [68, 0]
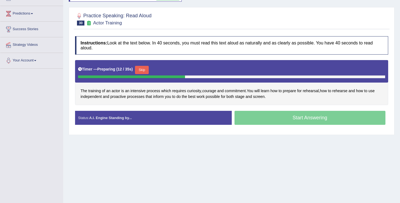
click at [141, 72] on button "Skip" at bounding box center [142, 70] width 14 height 8
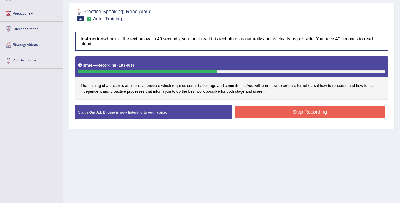
click at [289, 113] on button "Stop Recording" at bounding box center [309, 112] width 151 height 13
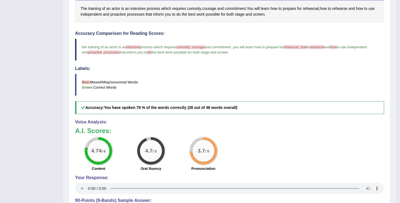
scroll to position [0, 0]
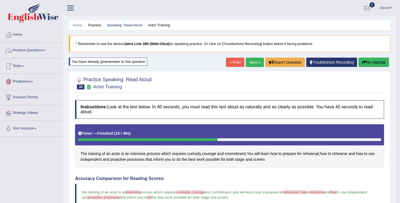
click at [252, 66] on link "Next »" at bounding box center [254, 62] width 18 height 9
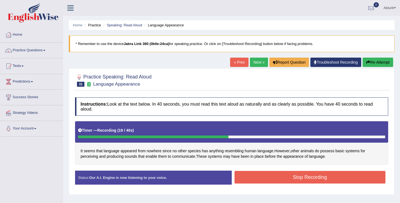
click at [268, 176] on button "Stop Recording" at bounding box center [309, 177] width 151 height 13
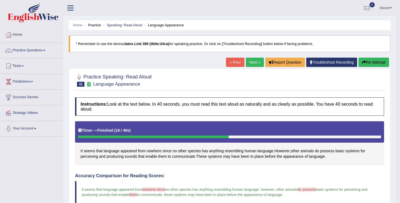
click at [252, 63] on link "Next »" at bounding box center [254, 62] width 18 height 9
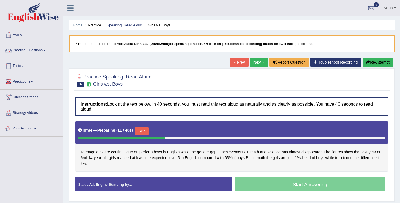
click at [22, 48] on link "Practice Questions" at bounding box center [31, 50] width 63 height 14
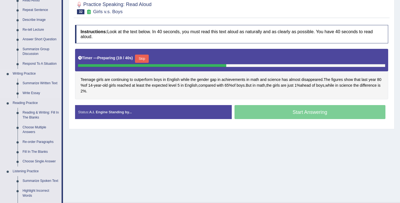
scroll to position [74, 0]
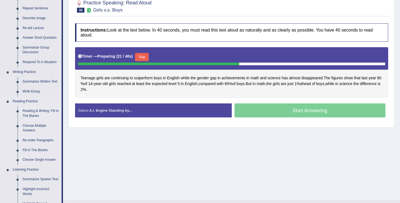
click at [35, 111] on link "Reading & Writing: Fill In The Blanks" at bounding box center [40, 113] width 41 height 15
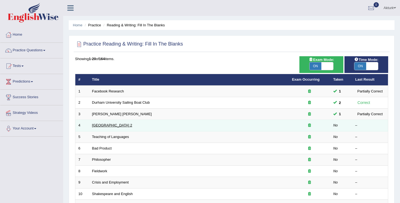
click at [111, 127] on link "[GEOGRAPHIC_DATA] 2" at bounding box center [112, 125] width 40 height 4
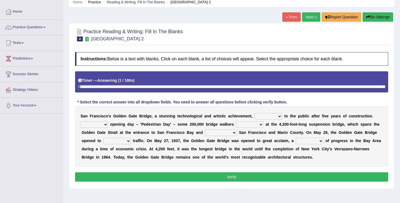
scroll to position [26, 0]
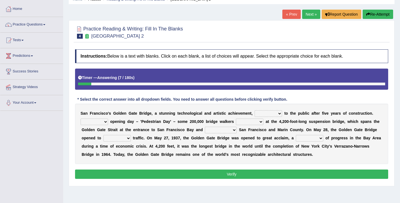
click at [267, 115] on select "opens closes appears equals" at bounding box center [267, 113] width 27 height 7
select select "opens"
click at [254, 110] on select "opens closes appears equals" at bounding box center [267, 113] width 27 height 7
click at [88, 123] on select "On During Since When" at bounding box center [93, 122] width 27 height 7
click at [80, 119] on select "On During Since When" at bounding box center [93, 122] width 27 height 7
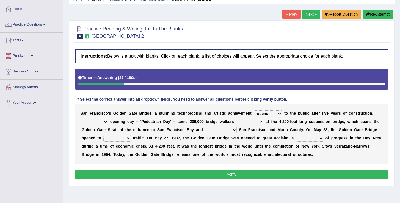
click at [88, 123] on select "On During Since When" at bounding box center [93, 122] width 27 height 7
select select "During"
click at [80, 119] on select "On During Since When" at bounding box center [93, 122] width 27 height 7
click at [247, 119] on select "stationed looked marveled laughed" at bounding box center [249, 122] width 27 height 7
select select "stationed"
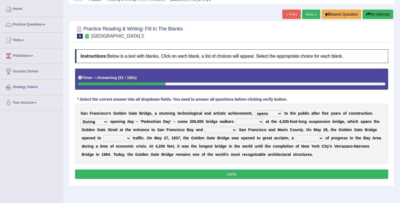
click at [236, 119] on select "stationed looked marveled laughed" at bounding box center [249, 122] width 27 height 7
click at [220, 132] on select "separates connects channels differentiates" at bounding box center [221, 130] width 32 height 7
select select "connects"
click at [205, 127] on select "separates connects channels differentiates" at bounding box center [221, 130] width 32 height 7
click at [122, 137] on select "aquatic vehicular airborne watertight" at bounding box center [116, 138] width 27 height 7
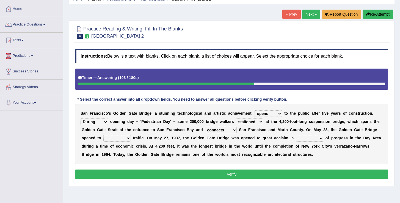
select select "vehicular"
click at [103, 135] on select "aquatic vehicular airborne watertight" at bounding box center [116, 138] width 27 height 7
click at [154, 163] on div "S a n F r a n c i s c o ' s G o l d e n G a t e B r i d g e , a s t u n n i n g…" at bounding box center [231, 134] width 313 height 60
click at [309, 139] on select "denial symbol technique yield" at bounding box center [308, 138] width 27 height 7
select select "yield"
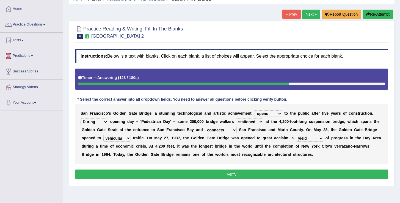
click at [296, 135] on select "denial symbol technique yield" at bounding box center [308, 138] width 27 height 7
click at [267, 173] on button "Verify" at bounding box center [231, 174] width 313 height 9
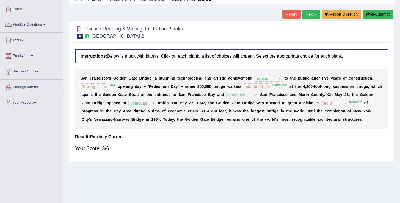
click at [305, 14] on link "Next »" at bounding box center [311, 14] width 18 height 9
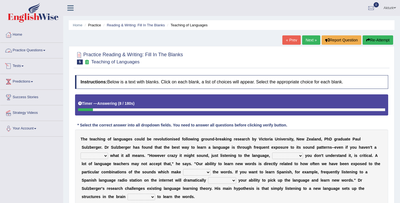
click at [30, 48] on link "Practice Questions" at bounding box center [31, 50] width 63 height 14
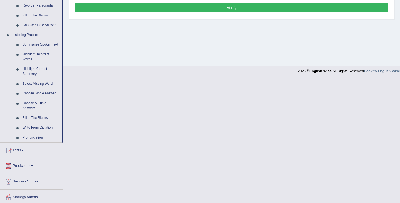
scroll to position [209, 0]
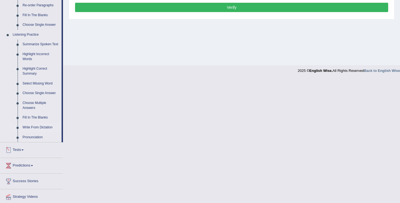
click at [34, 132] on link "Write From Dictation" at bounding box center [40, 128] width 41 height 10
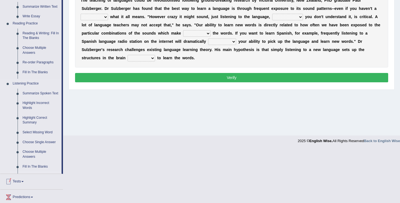
scroll to position [85, 0]
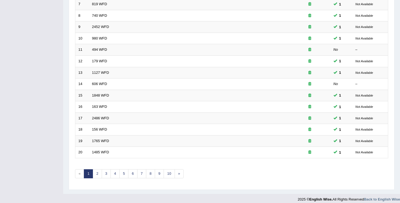
scroll to position [160, 0]
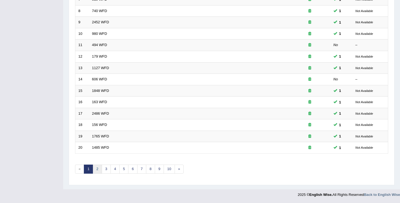
click at [101, 170] on link "2" at bounding box center [97, 169] width 9 height 9
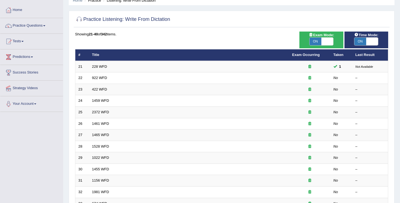
scroll to position [25, 0]
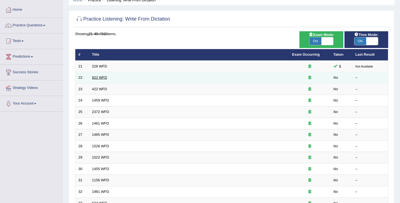
click at [102, 79] on link "922 WFD" at bounding box center [99, 78] width 15 height 4
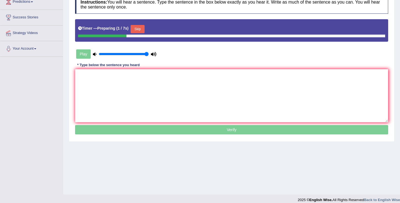
scroll to position [81, 0]
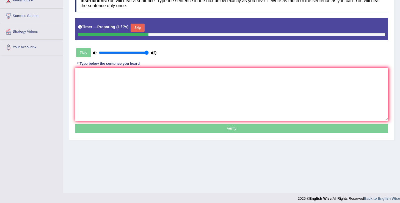
click at [151, 84] on textarea at bounding box center [231, 94] width 313 height 53
click at [118, 81] on textarea at bounding box center [231, 94] width 313 height 53
click at [138, 29] on button "Skip" at bounding box center [137, 28] width 14 height 8
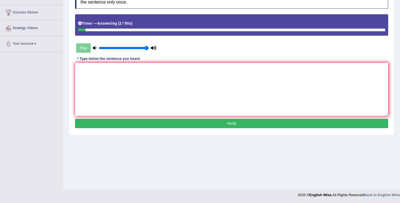
scroll to position [85, 0]
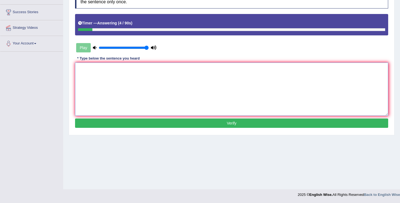
click at [109, 77] on textarea at bounding box center [231, 89] width 313 height 53
click at [79, 69] on textarea "Attendance must be needed to registration first." at bounding box center [231, 89] width 313 height 53
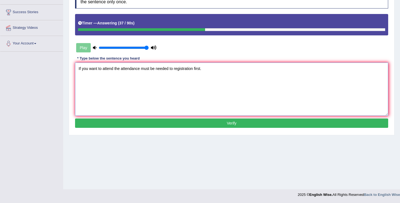
click at [209, 71] on textarea "If you want to attend the attendance must be needed to registration first." at bounding box center [231, 89] width 313 height 53
click at [175, 68] on textarea "If you want to attend the attendance must be needed to registration first." at bounding box center [231, 89] width 313 height 53
click at [218, 73] on textarea "If you want to attend the attendance must be needed to the registration first." at bounding box center [231, 89] width 313 height 53
type textarea "If you want to attend the attendance must be needed to the registration first."
click at [217, 124] on button "Verify" at bounding box center [231, 123] width 313 height 9
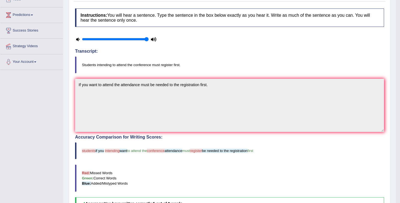
scroll to position [0, 0]
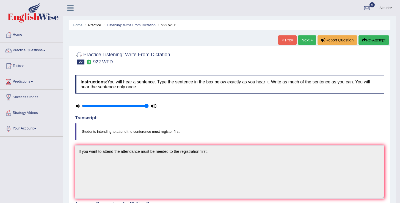
click at [299, 42] on link "Next »" at bounding box center [307, 39] width 18 height 9
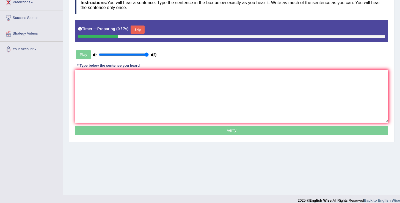
scroll to position [85, 0]
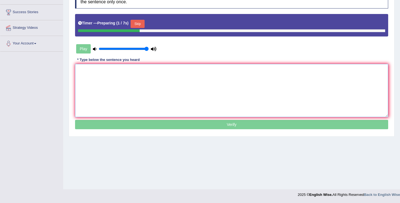
click at [162, 76] on textarea at bounding box center [231, 90] width 313 height 53
click at [143, 23] on button "Skip" at bounding box center [137, 24] width 14 height 8
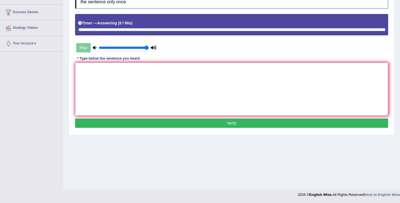
click at [147, 71] on textarea at bounding box center [231, 89] width 313 height 53
click at [115, 70] on textarea "Most important detail of argument is missing." at bounding box center [231, 89] width 313 height 53
type textarea "Most important details of argument is missing."
click at [165, 122] on button "Verify" at bounding box center [231, 123] width 313 height 9
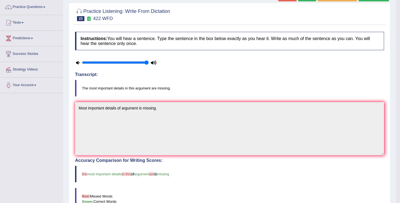
scroll to position [0, 0]
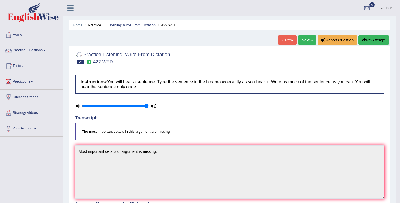
click at [300, 40] on link "Next »" at bounding box center [307, 39] width 18 height 9
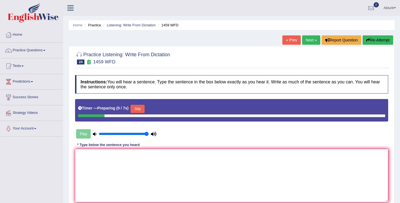
click at [152, 171] on textarea at bounding box center [231, 175] width 313 height 53
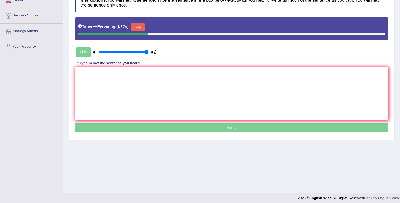
scroll to position [85, 0]
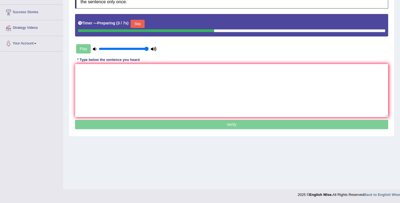
click at [142, 22] on button "Skip" at bounding box center [137, 24] width 14 height 8
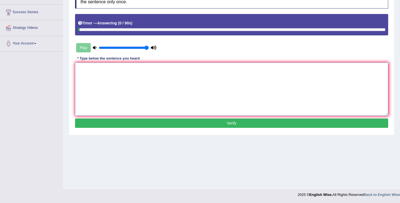
click at [154, 74] on textarea at bounding box center [231, 89] width 313 height 53
click at [79, 68] on textarea "Procedure and outline in the manual." at bounding box center [231, 89] width 313 height 53
click at [137, 70] on textarea "Most of the procedure and outline in the manual." at bounding box center [231, 89] width 313 height 53
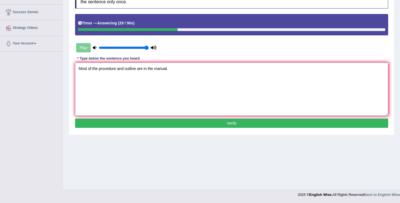
type textarea "Most of the procedure and outline are in the manual."
click at [183, 60] on div "Instructions: You will hear a sentence. Type the sentence in the box below exac…" at bounding box center [232, 59] width 316 height 145
click at [179, 68] on textarea "Most of the procedure and outline are in the manual." at bounding box center [231, 89] width 313 height 53
click at [180, 127] on button "Verify" at bounding box center [231, 123] width 313 height 9
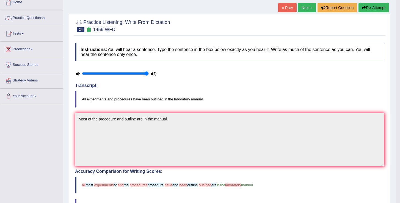
scroll to position [32, 0]
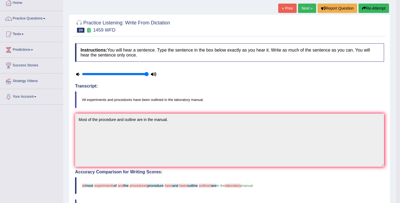
click at [302, 6] on link "Next »" at bounding box center [307, 8] width 18 height 9
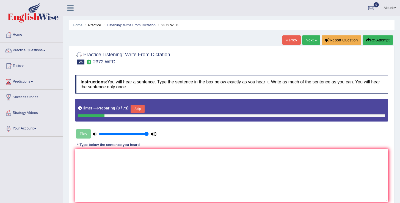
click at [166, 169] on textarea at bounding box center [231, 175] width 313 height 53
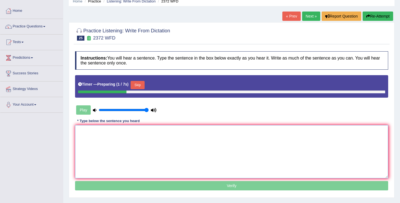
scroll to position [36, 0]
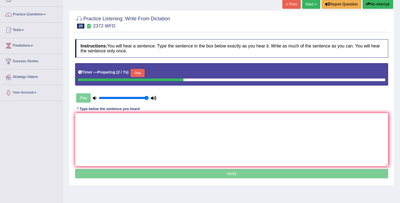
click at [143, 71] on button "Skip" at bounding box center [137, 73] width 14 height 8
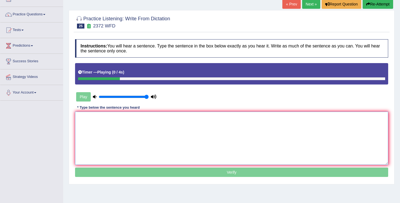
click at [148, 125] on textarea at bounding box center [231, 138] width 313 height 53
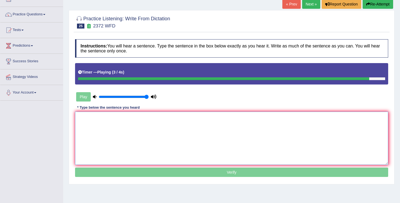
type textarea "M"
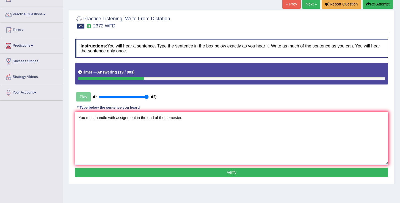
type textarea "You must handle with assignment in the end of the semester."
click at [134, 172] on button "Verify" at bounding box center [231, 172] width 313 height 9
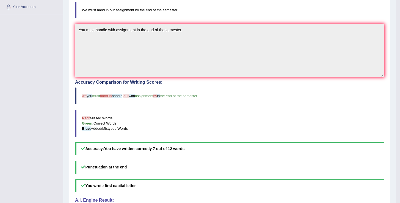
scroll to position [0, 0]
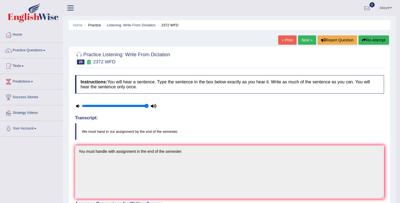
click at [301, 42] on link "Next »" at bounding box center [307, 39] width 18 height 9
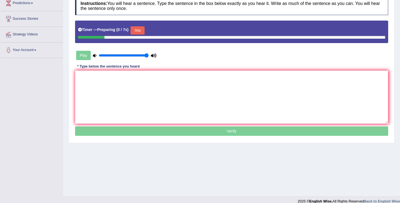
scroll to position [85, 0]
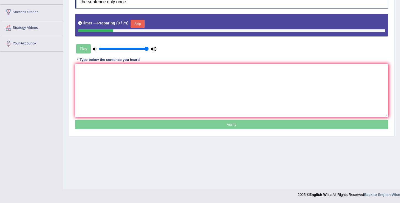
click at [166, 88] on textarea at bounding box center [231, 90] width 313 height 53
click at [144, 24] on button "Skip" at bounding box center [137, 24] width 14 height 8
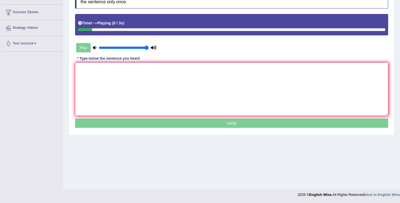
click at [150, 88] on textarea at bounding box center [231, 89] width 313 height 53
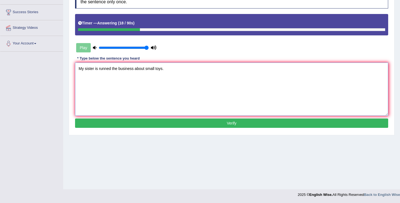
drag, startPoint x: 111, startPoint y: 70, endPoint x: 96, endPoint y: 71, distance: 15.4
click at [96, 71] on textarea "My sister is runned the business about small toys." at bounding box center [231, 89] width 313 height 53
click at [169, 71] on textarea "My sister runs the business about small toys." at bounding box center [231, 89] width 313 height 53
type textarea "My sister runs the business about small toys."
click at [197, 122] on button "Verify" at bounding box center [231, 123] width 313 height 9
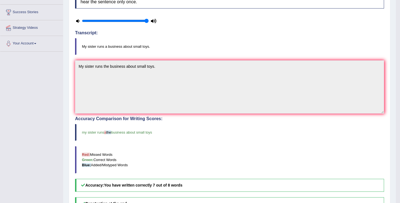
scroll to position [0, 0]
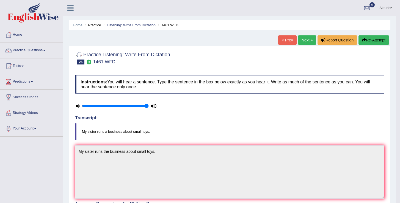
click at [308, 43] on link "Next »" at bounding box center [307, 39] width 18 height 9
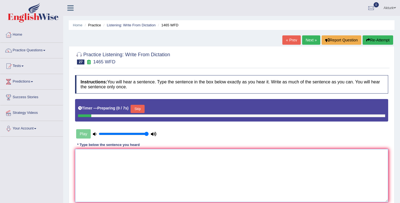
click at [164, 163] on textarea at bounding box center [231, 175] width 313 height 53
click at [142, 109] on button "Skip" at bounding box center [137, 109] width 14 height 8
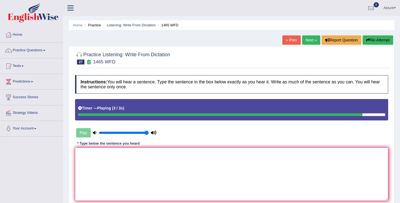
click at [155, 156] on textarea at bounding box center [231, 174] width 313 height 53
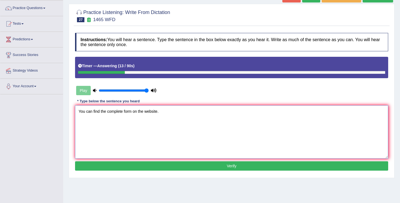
scroll to position [43, 0]
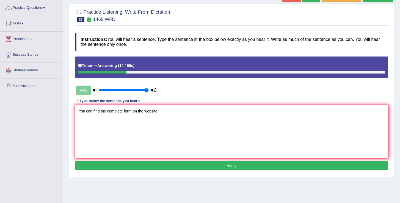
type textarea "You can find the complete form on the website."
click at [162, 160] on div "Instructions: You will hear a sentence. Type the sentence in the box below exac…" at bounding box center [232, 102] width 316 height 145
click at [163, 165] on button "Verify" at bounding box center [231, 165] width 313 height 9
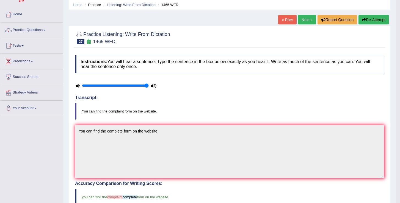
scroll to position [0, 0]
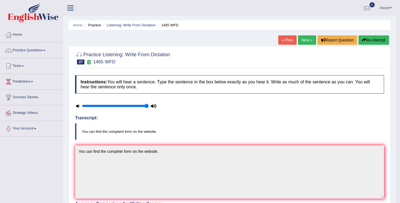
click at [300, 41] on link "Next »" at bounding box center [307, 39] width 18 height 9
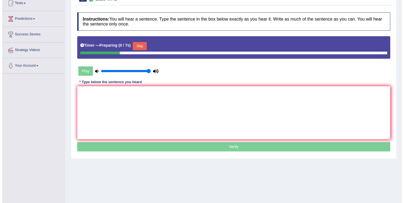
scroll to position [71, 0]
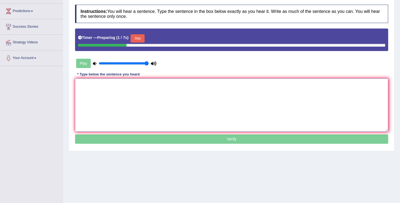
click at [147, 105] on textarea at bounding box center [231, 105] width 313 height 53
click at [139, 40] on button "Skip" at bounding box center [137, 38] width 14 height 8
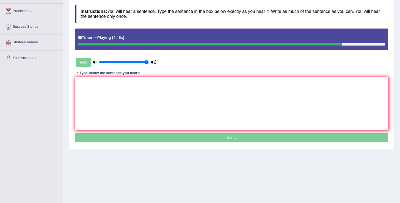
click at [147, 102] on textarea at bounding box center [231, 103] width 313 height 53
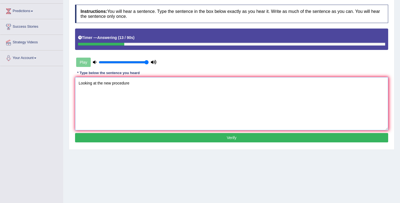
type textarea "Looking at the new procedure"
click at [195, 136] on button "Verify" at bounding box center [231, 137] width 313 height 9
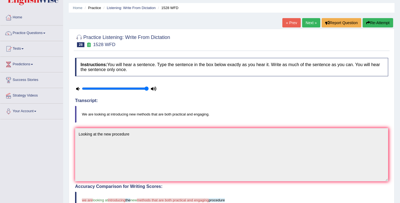
scroll to position [0, 0]
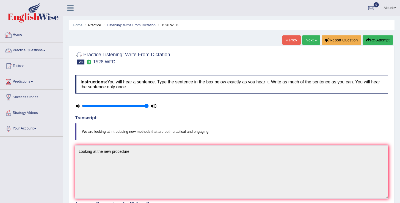
click at [19, 35] on link "Home" at bounding box center [31, 34] width 63 height 14
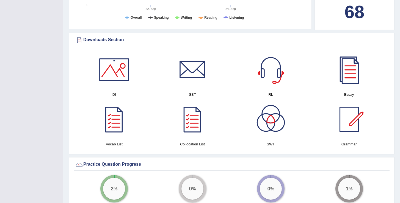
scroll to position [248, 0]
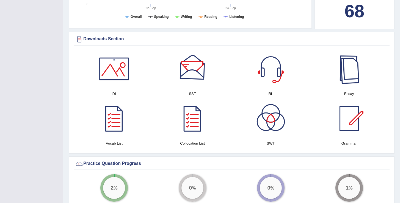
click at [352, 63] on div at bounding box center [349, 69] width 38 height 38
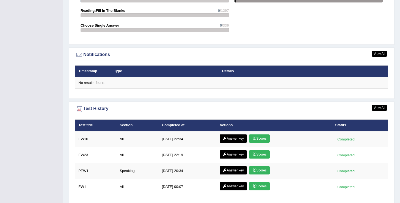
scroll to position [643, 0]
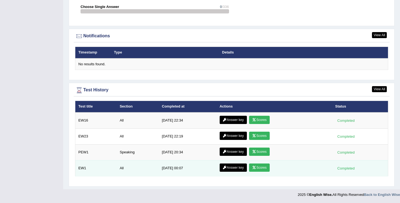
click at [259, 169] on link "Scores" at bounding box center [259, 168] width 20 height 8
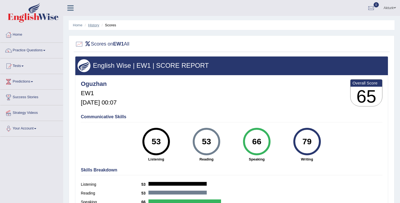
click at [93, 24] on link "History" at bounding box center [93, 25] width 11 height 4
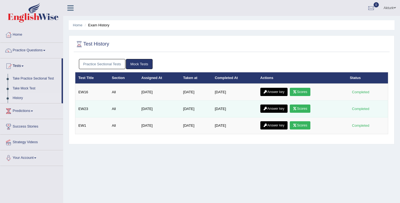
click at [303, 109] on link "Scores" at bounding box center [299, 109] width 20 height 8
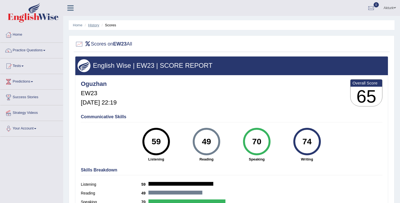
click at [92, 26] on link "History" at bounding box center [93, 25] width 11 height 4
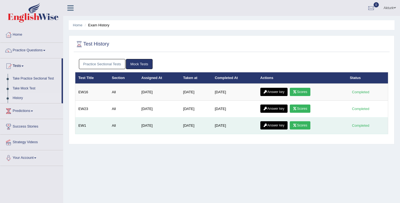
click at [305, 129] on link "Scores" at bounding box center [299, 125] width 20 height 8
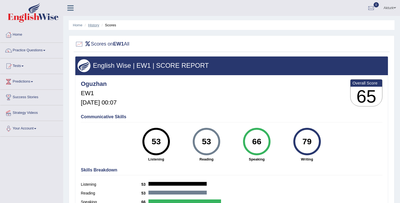
click at [94, 24] on link "History" at bounding box center [93, 25] width 11 height 4
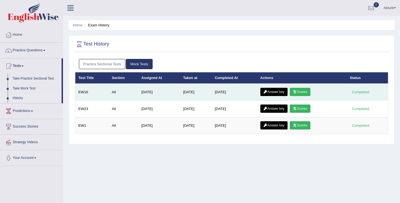
click at [305, 88] on td "Answer key Scores" at bounding box center [302, 92] width 90 height 17
click at [302, 91] on link "Scores" at bounding box center [299, 92] width 20 height 8
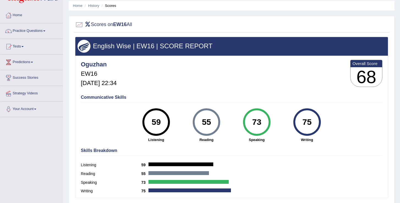
scroll to position [19, 0]
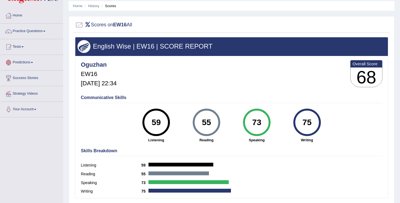
click at [23, 58] on link "Predictions" at bounding box center [31, 62] width 63 height 14
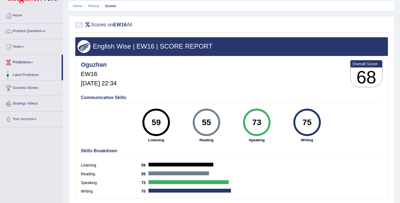
click at [22, 75] on link "Latest Predictions" at bounding box center [35, 75] width 51 height 10
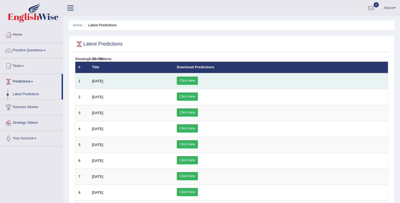
click at [246, 82] on td "Click Here" at bounding box center [281, 81] width 214 height 16
click at [198, 82] on link "Click Here" at bounding box center [187, 81] width 21 height 8
